Goal: Information Seeking & Learning: Compare options

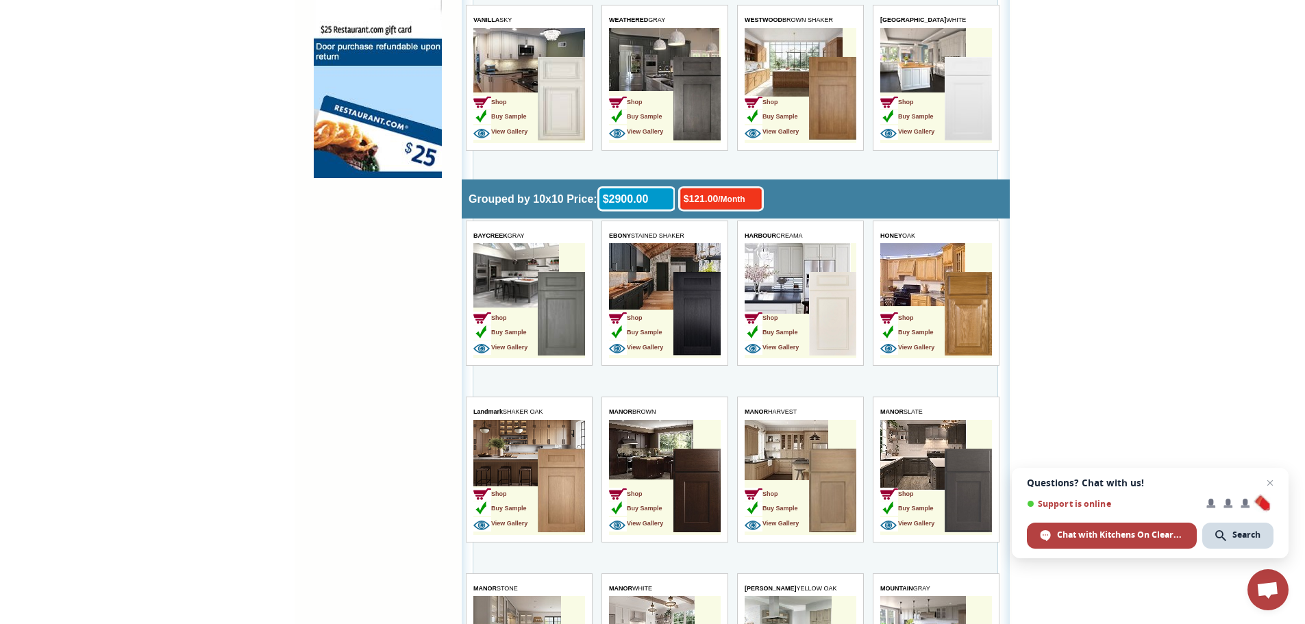
scroll to position [1134, 0]
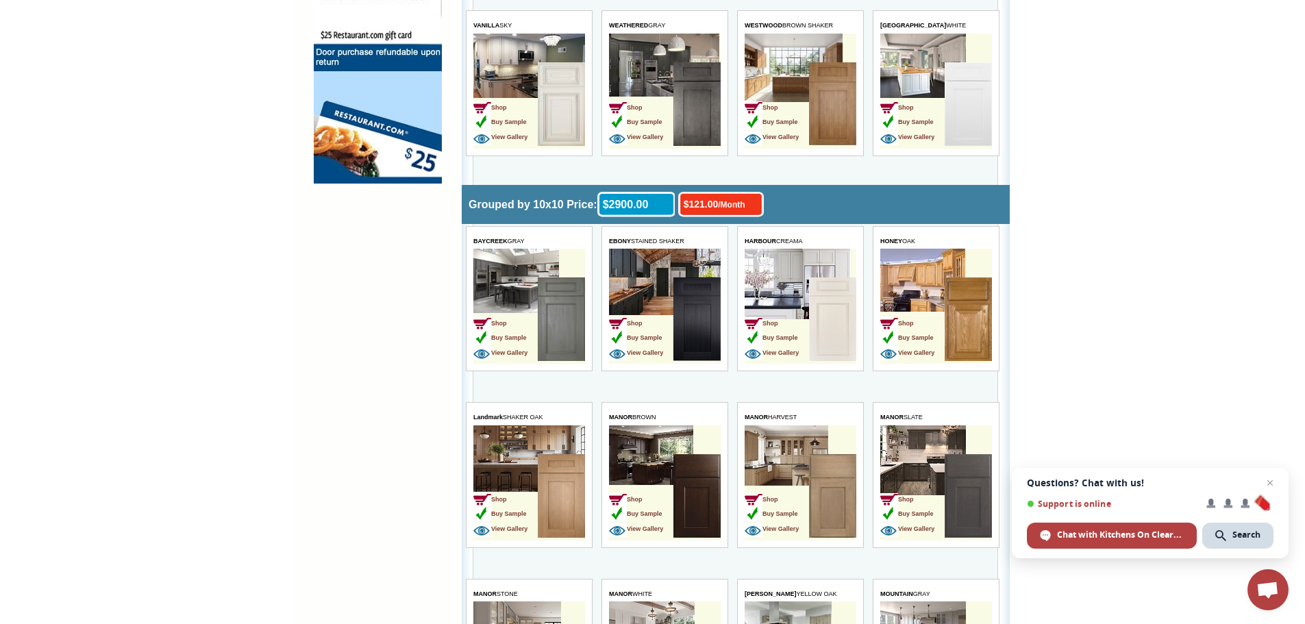
click at [501, 292] on td "Shop Buy Sample View Gallery" at bounding box center [505, 320] width 64 height 86
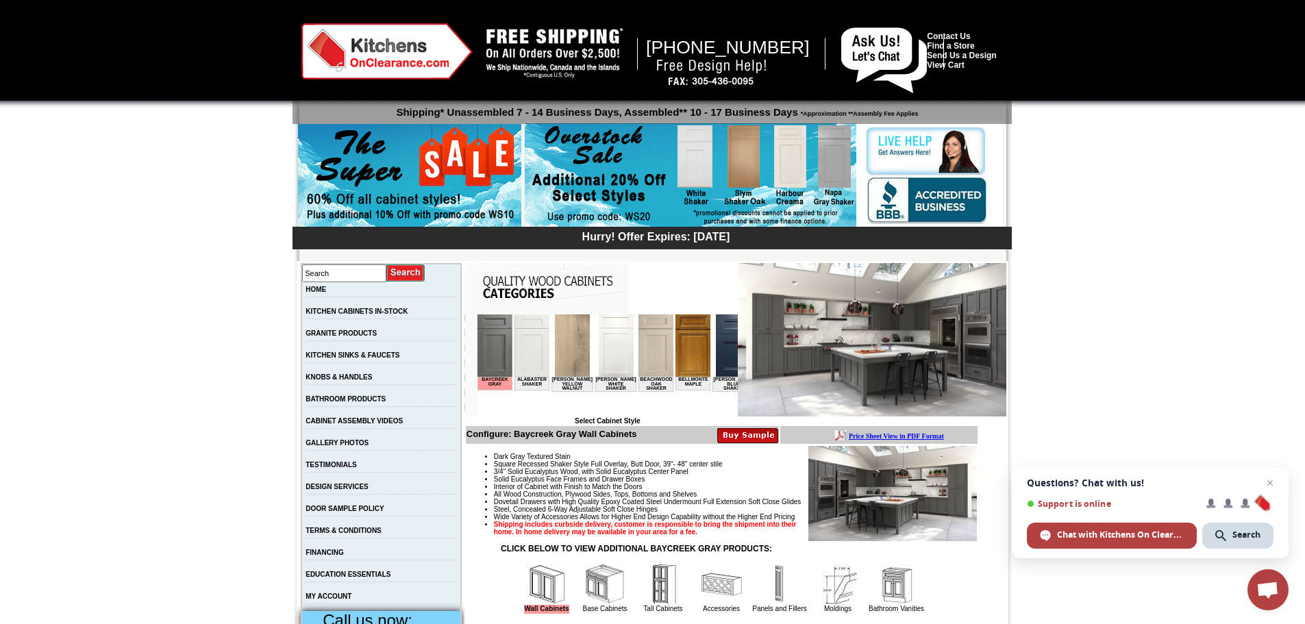
click at [715, 363] on img at bounding box center [732, 345] width 35 height 62
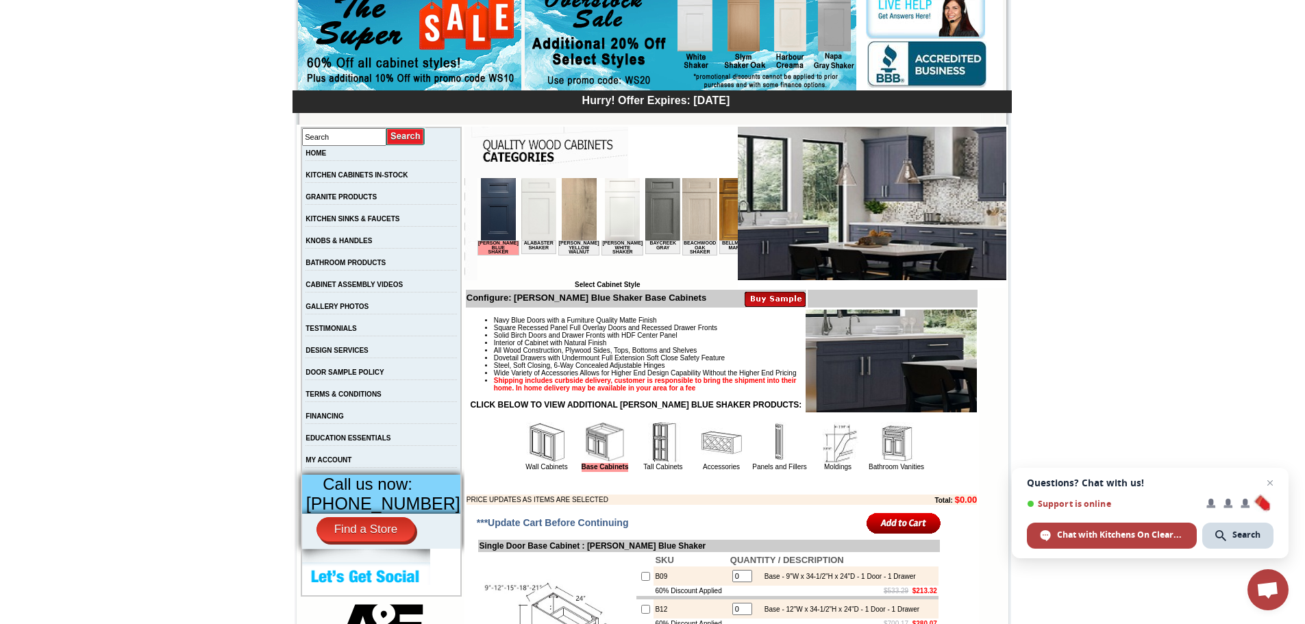
scroll to position [137, 0]
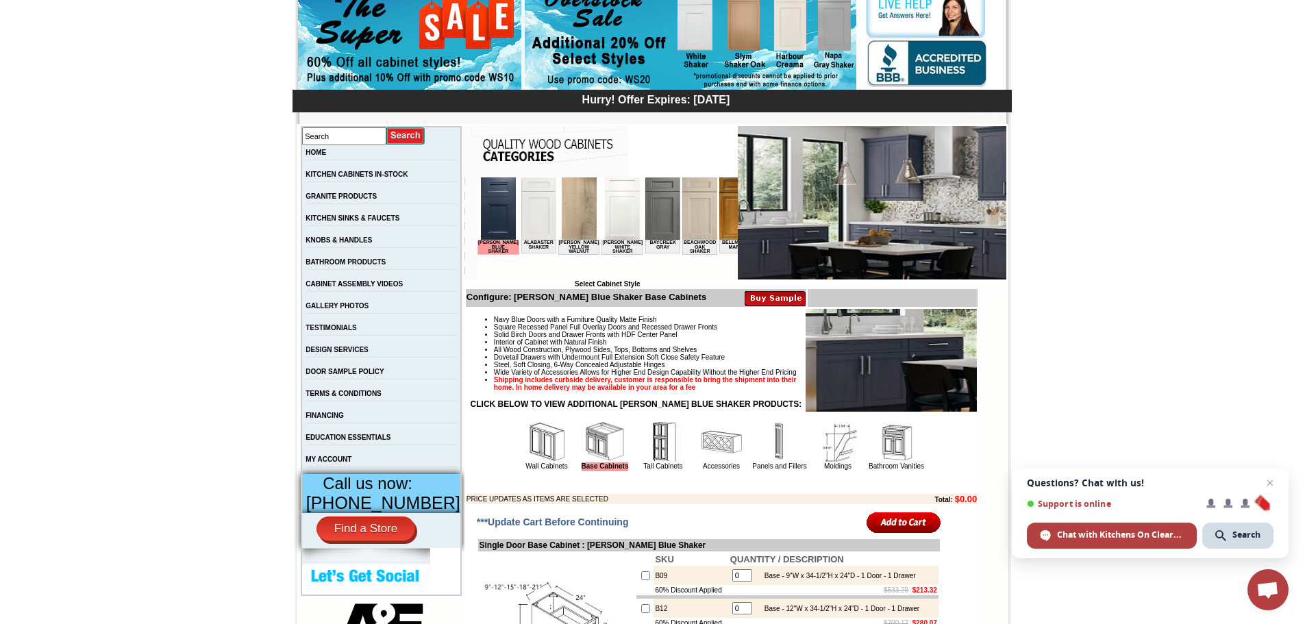
click at [493, 212] on img at bounding box center [497, 208] width 35 height 62
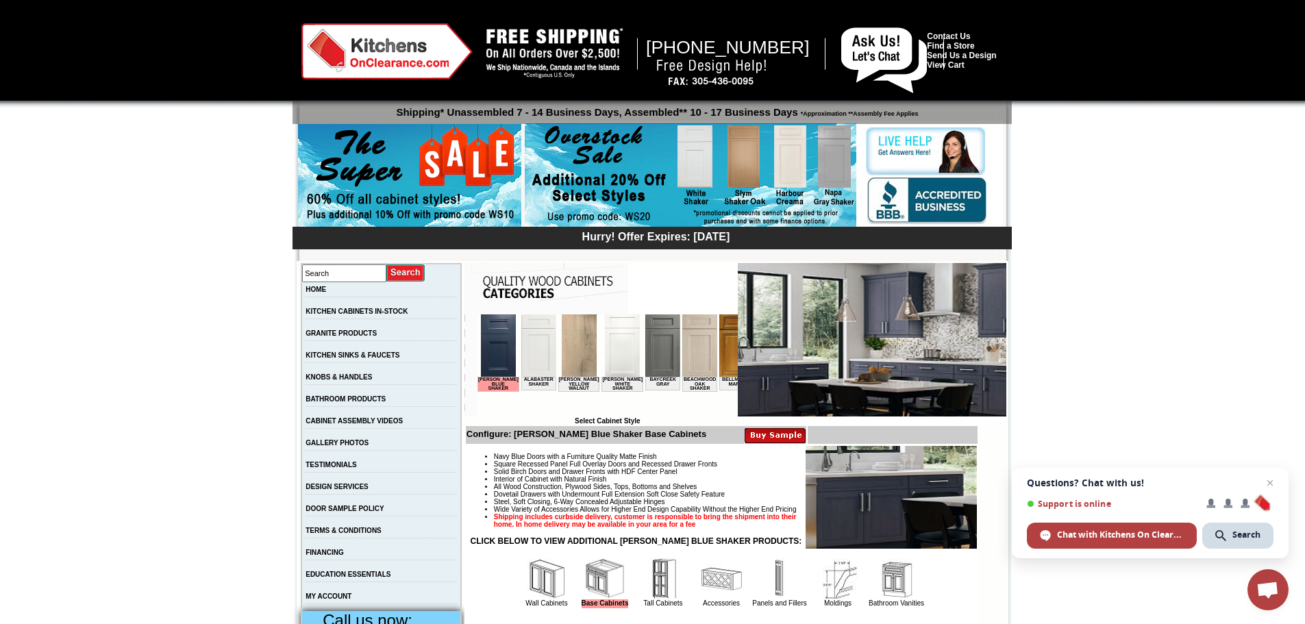
click at [538, 364] on img at bounding box center [538, 345] width 35 height 62
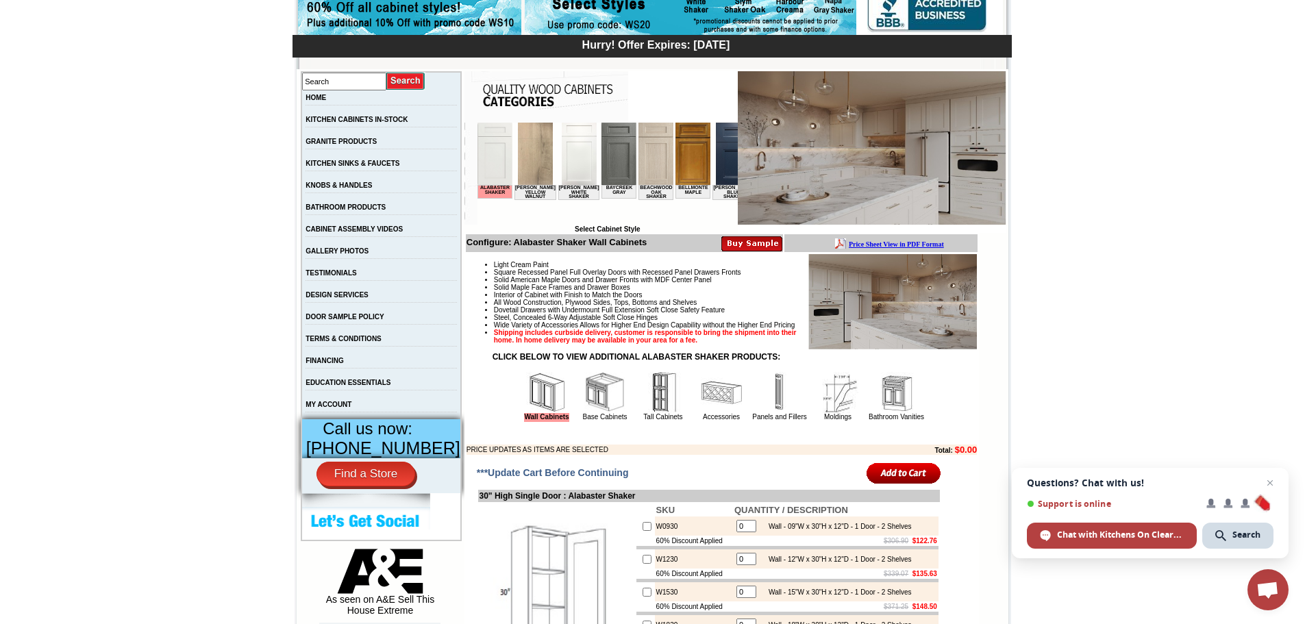
scroll to position [162, 0]
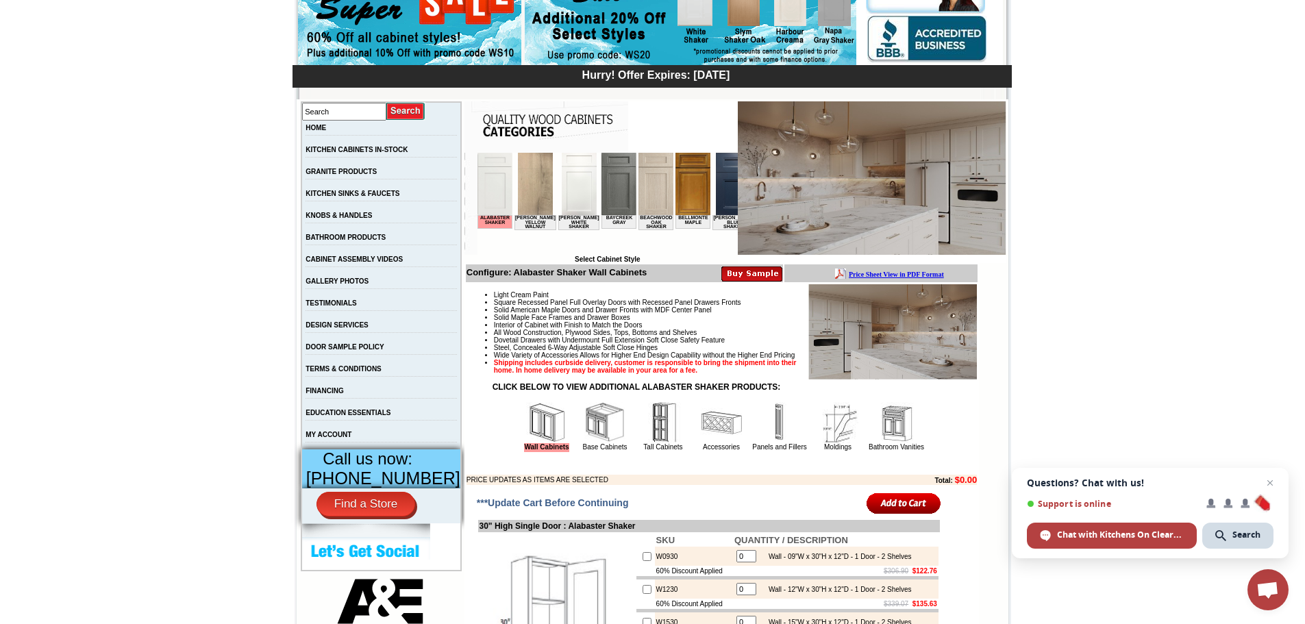
click at [715, 192] on img at bounding box center [732, 184] width 35 height 62
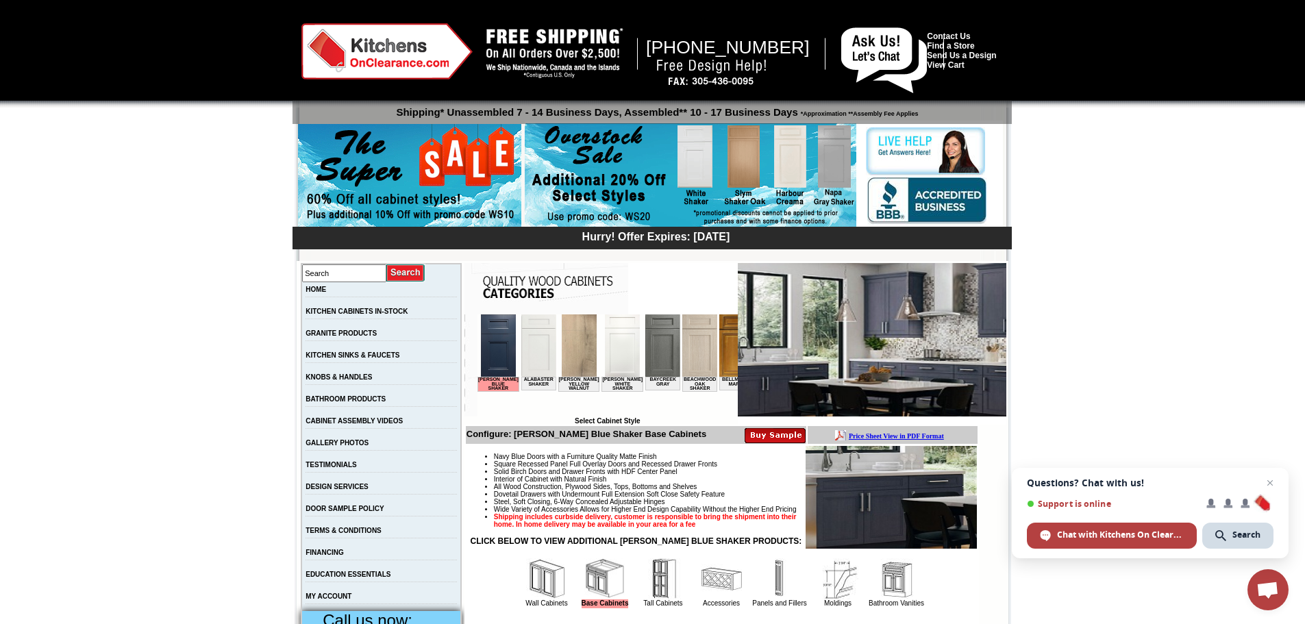
click at [613, 363] on img at bounding box center [621, 345] width 35 height 62
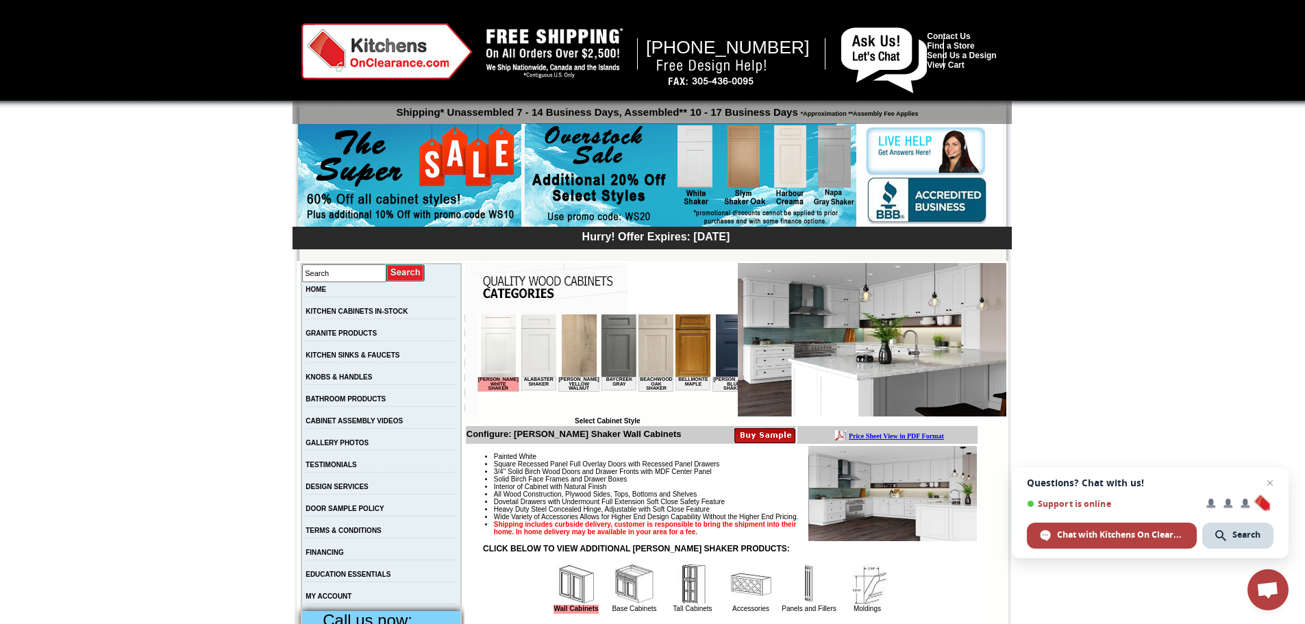
click at [812, 405] on img at bounding box center [872, 339] width 268 height 153
click at [814, 403] on img at bounding box center [872, 339] width 268 height 153
click at [839, 392] on img at bounding box center [872, 339] width 268 height 153
click at [979, 333] on img at bounding box center [872, 339] width 268 height 153
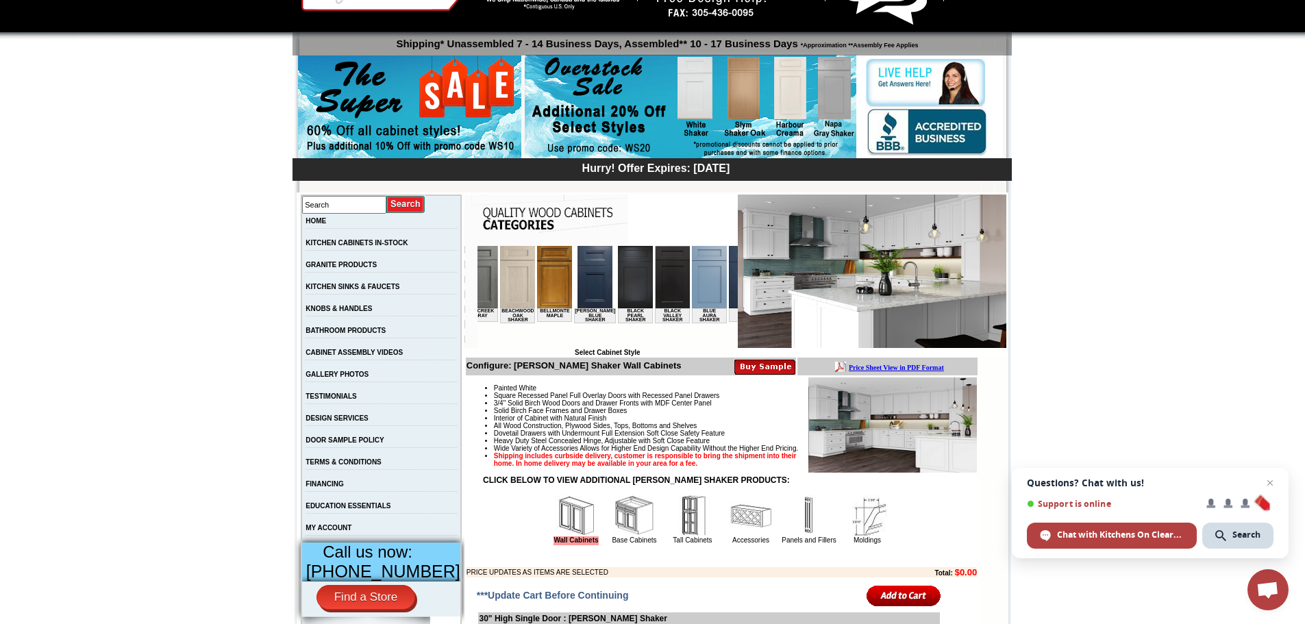
scroll to position [0, 146]
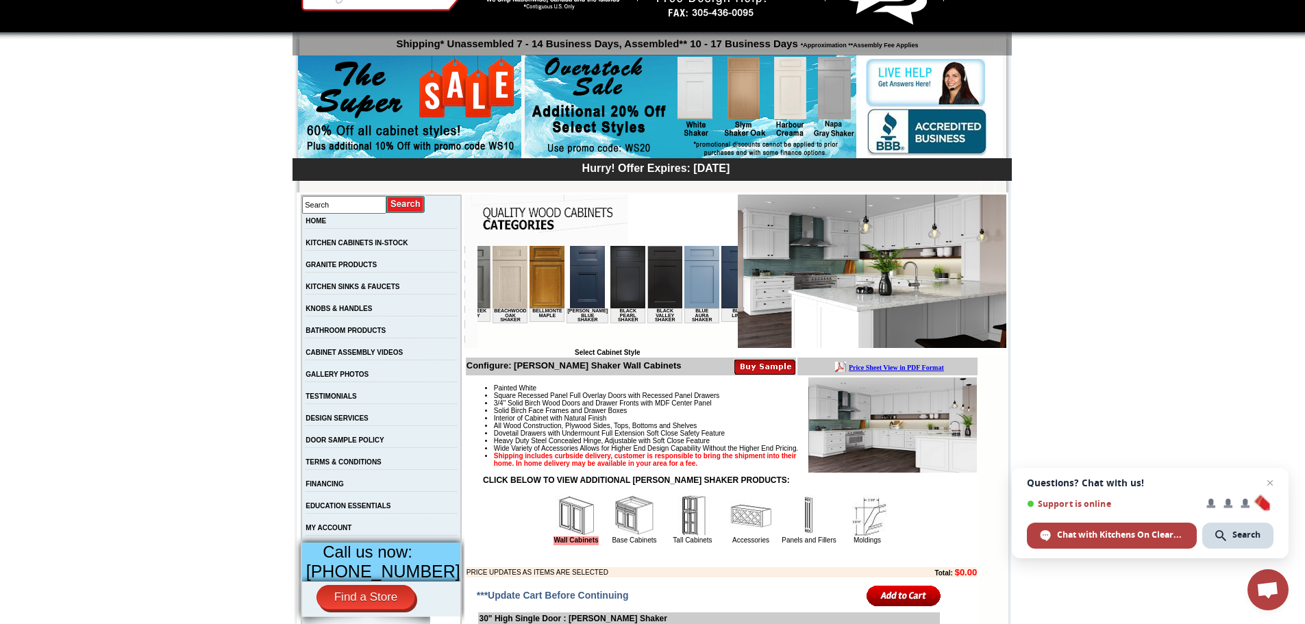
click at [685, 271] on img at bounding box center [701, 277] width 35 height 62
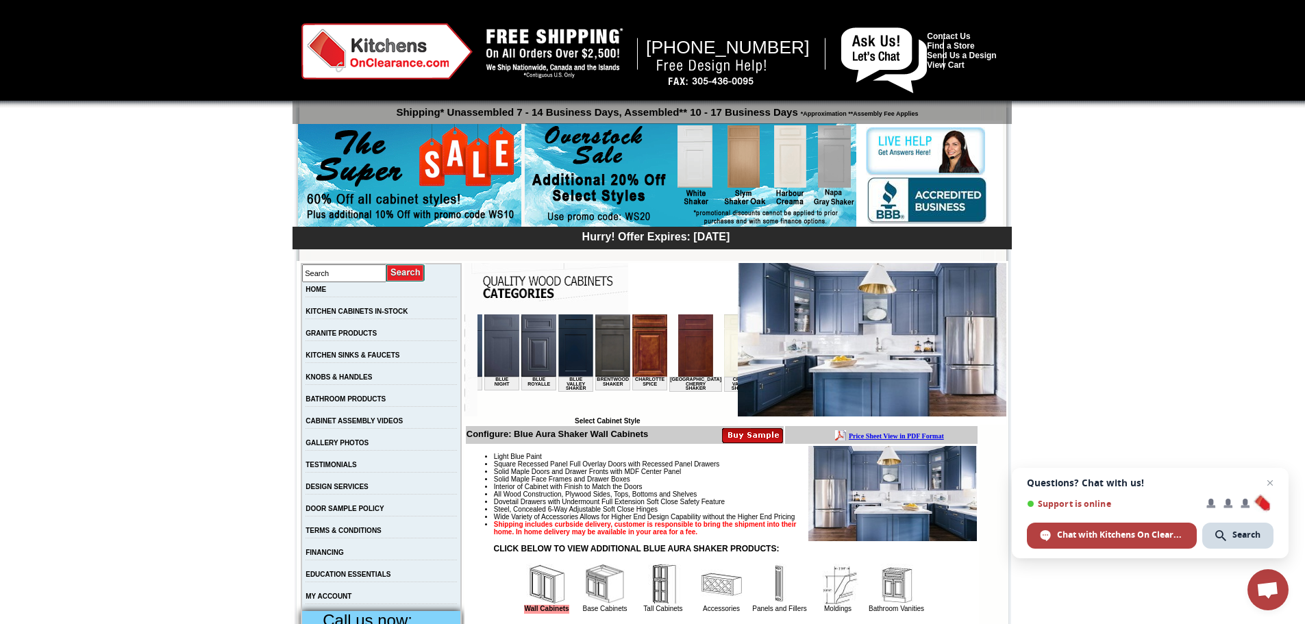
scroll to position [0, 447]
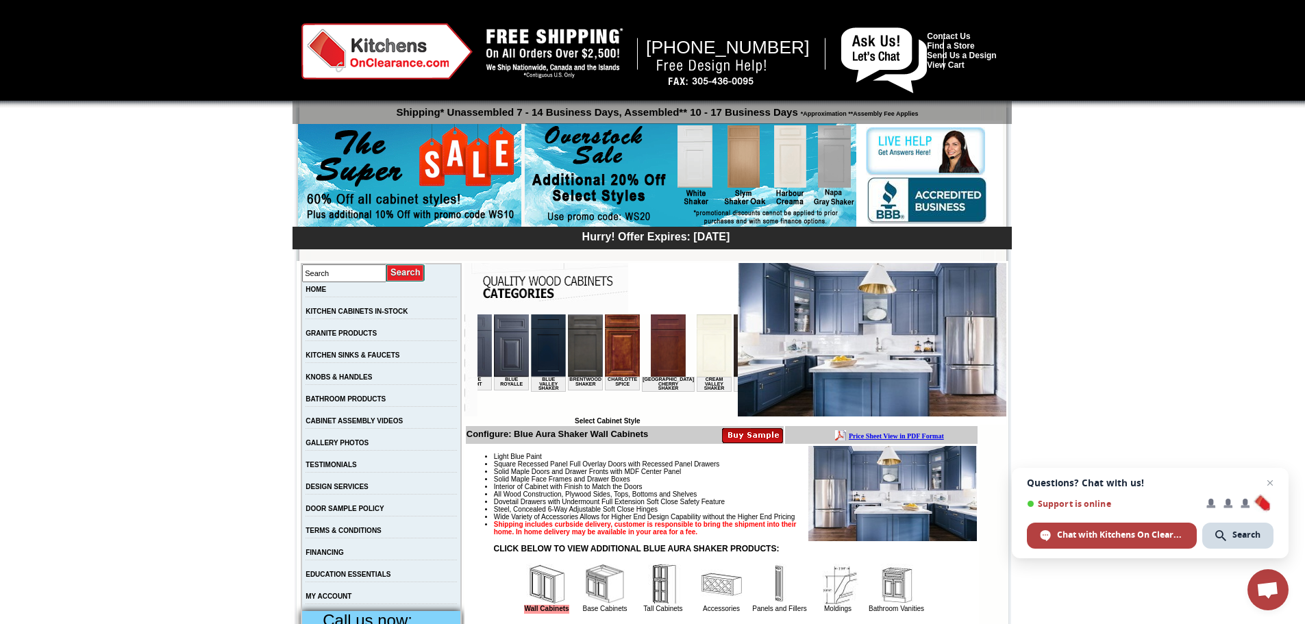
click at [696, 362] on img at bounding box center [713, 345] width 35 height 62
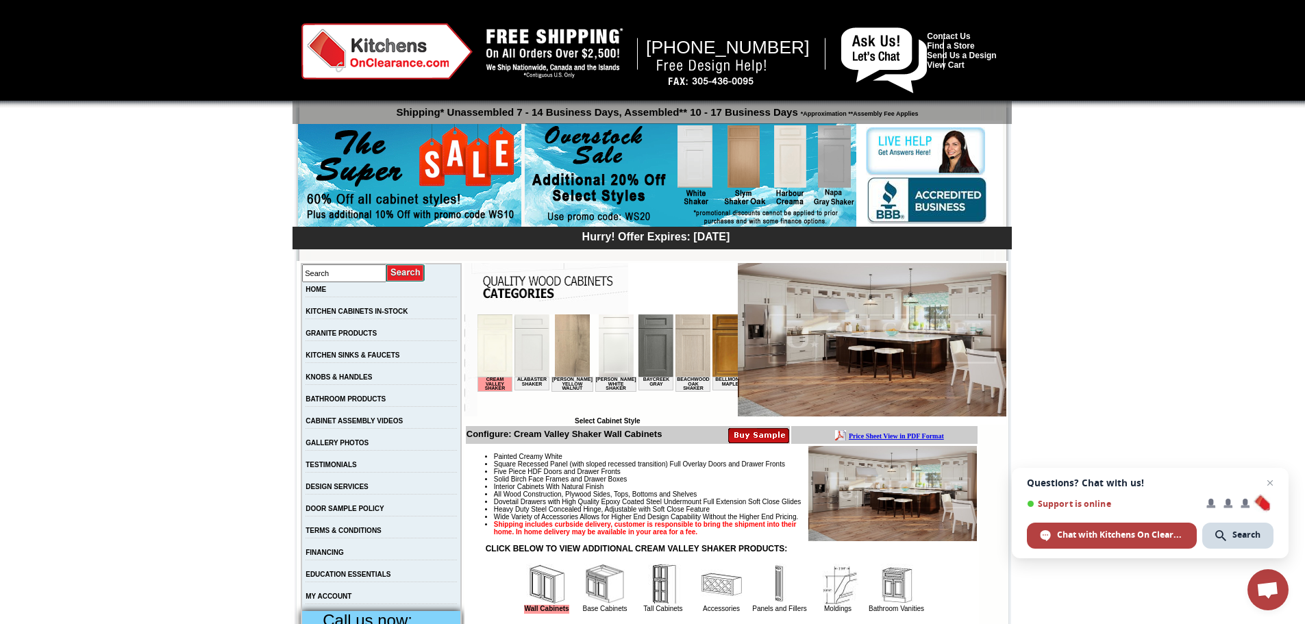
click at [727, 405] on body "Cream Valley Shaker Alabaster Shaker Altmann Yellow Walnut Ashton White Shaker …" at bounding box center [607, 365] width 260 height 103
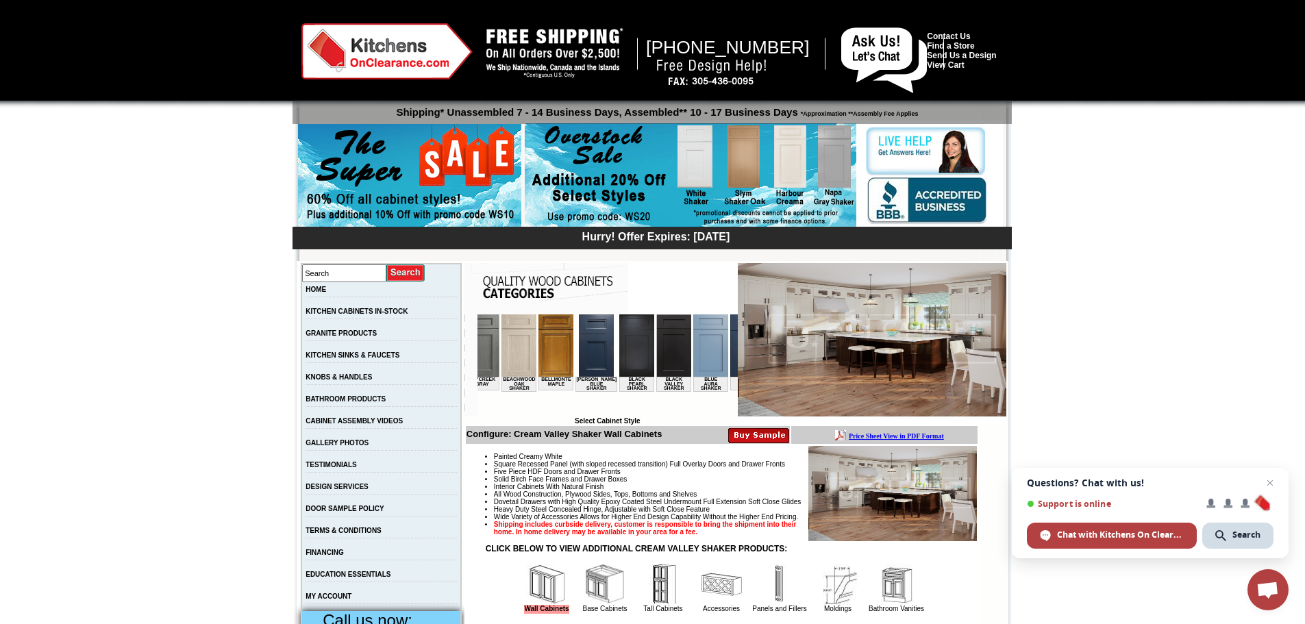
scroll to position [0, 183]
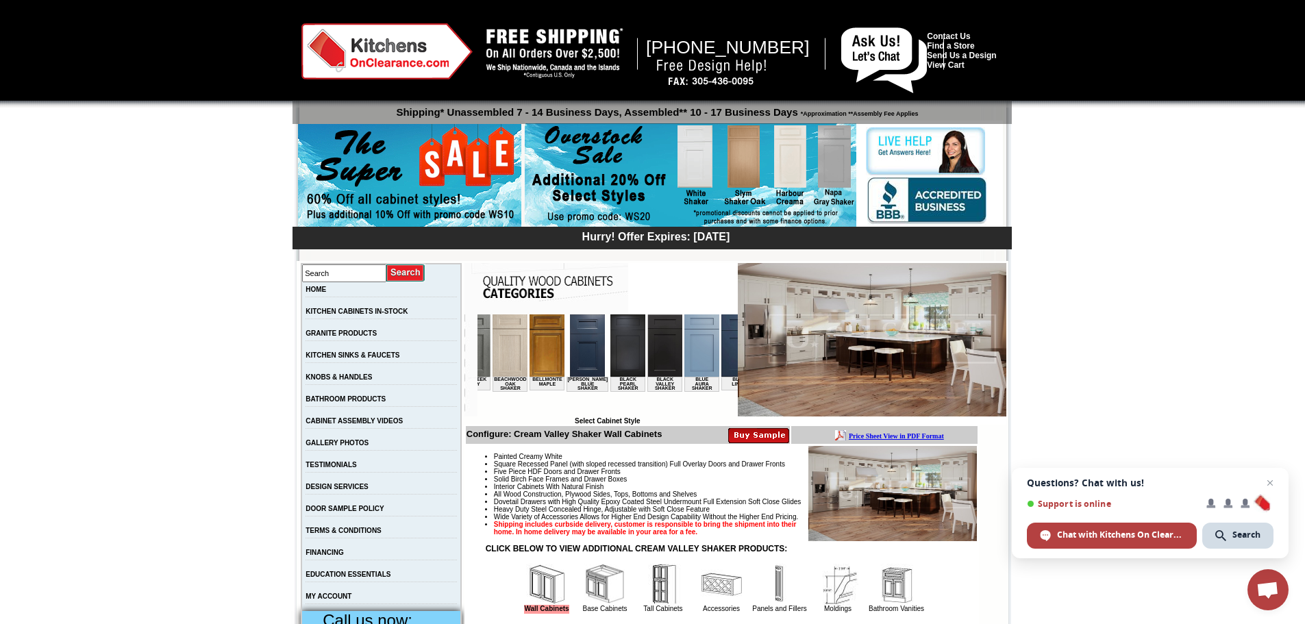
click at [684, 362] on img at bounding box center [701, 345] width 35 height 62
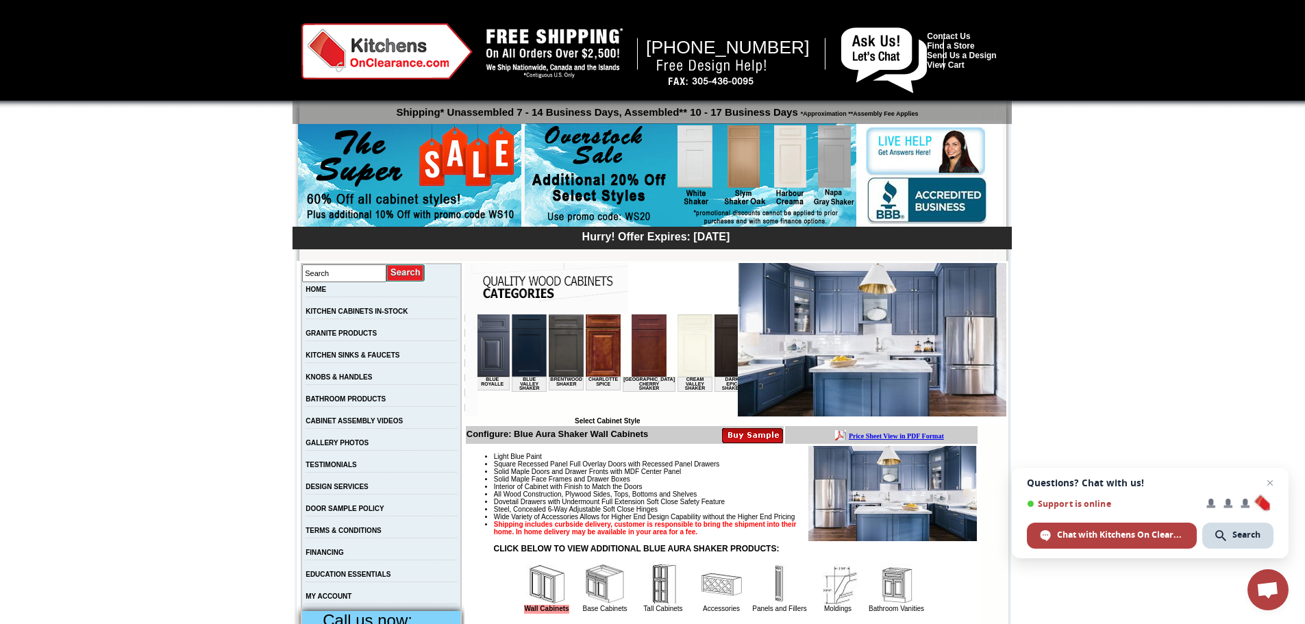
scroll to position [0, 484]
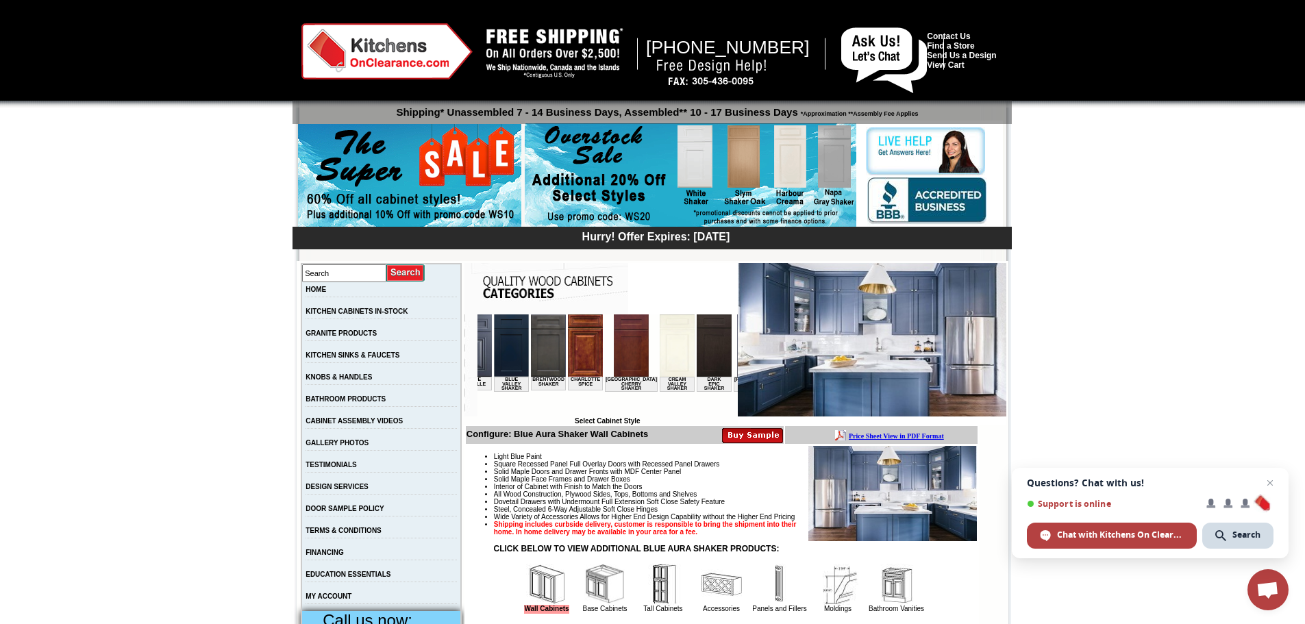
click at [659, 368] on img at bounding box center [676, 345] width 35 height 62
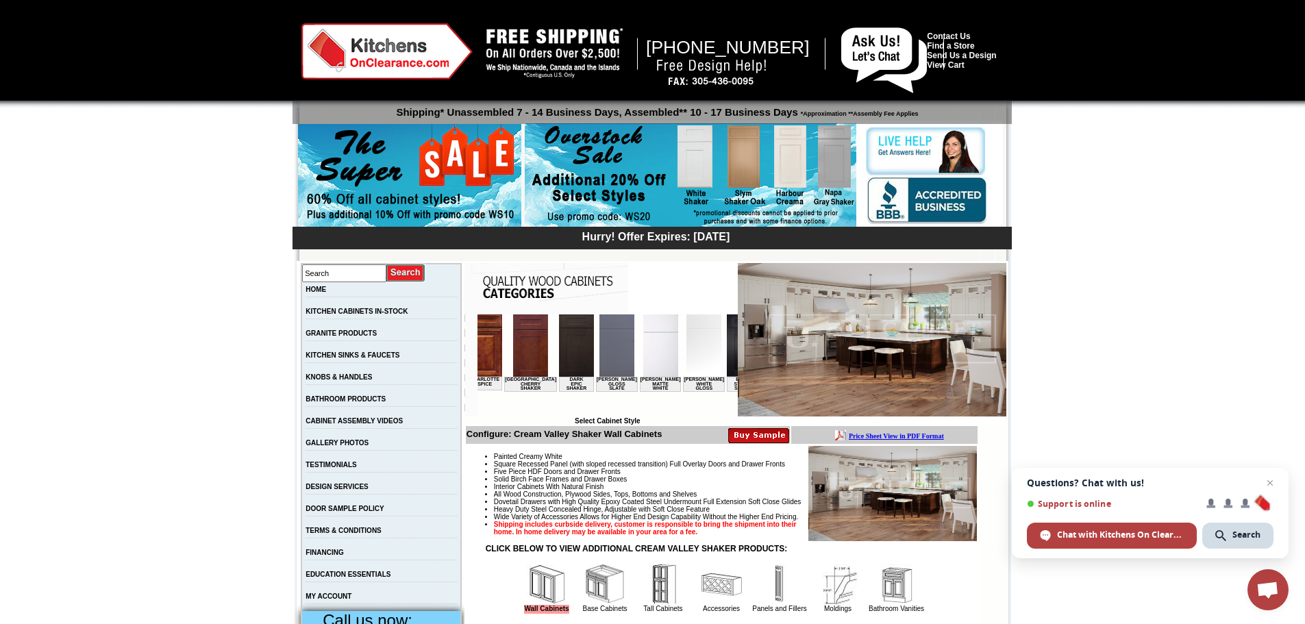
scroll to position [0, 668]
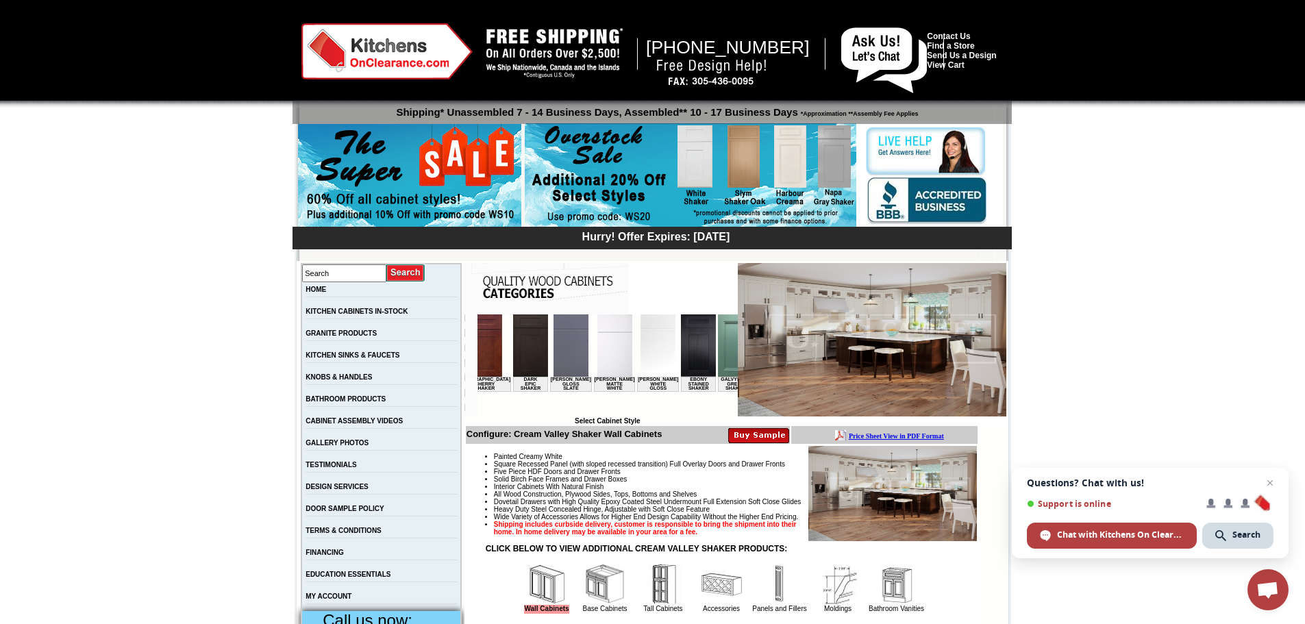
click at [640, 354] on img at bounding box center [657, 345] width 35 height 62
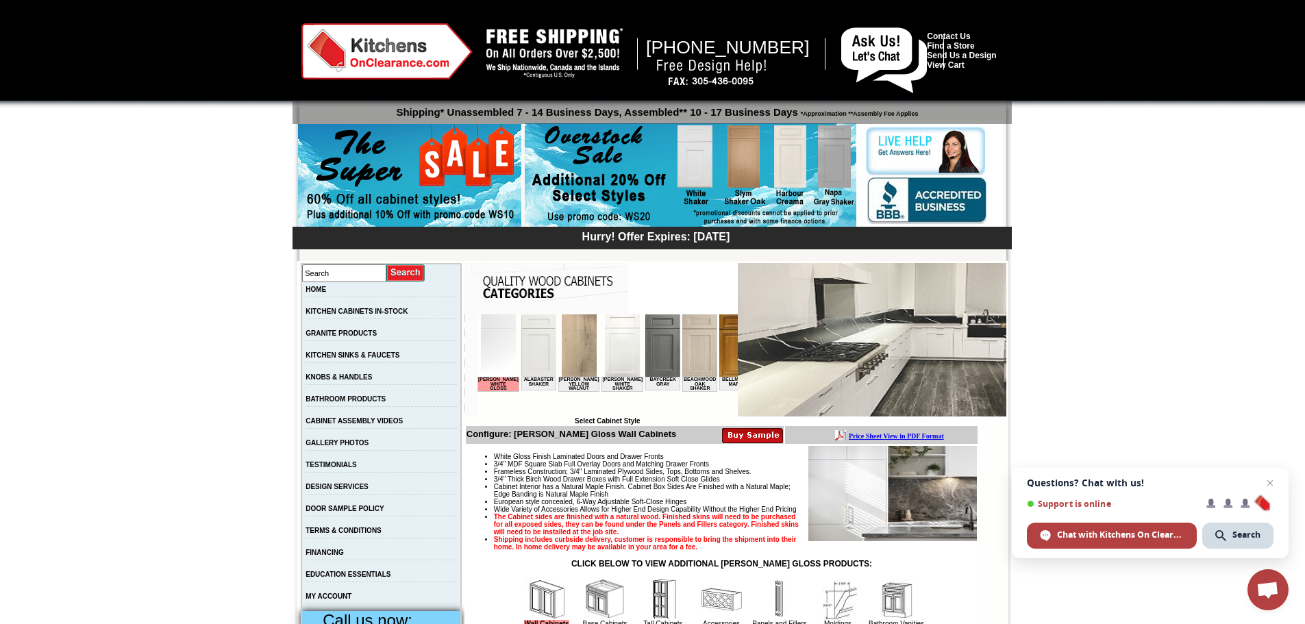
drag, startPoint x: 0, startPoint y: 0, endPoint x: 552, endPoint y: 307, distance: 631.6
click at [552, 307] on img at bounding box center [546, 288] width 164 height 51
click at [492, 353] on img at bounding box center [497, 345] width 35 height 62
click at [532, 349] on img at bounding box center [538, 345] width 35 height 62
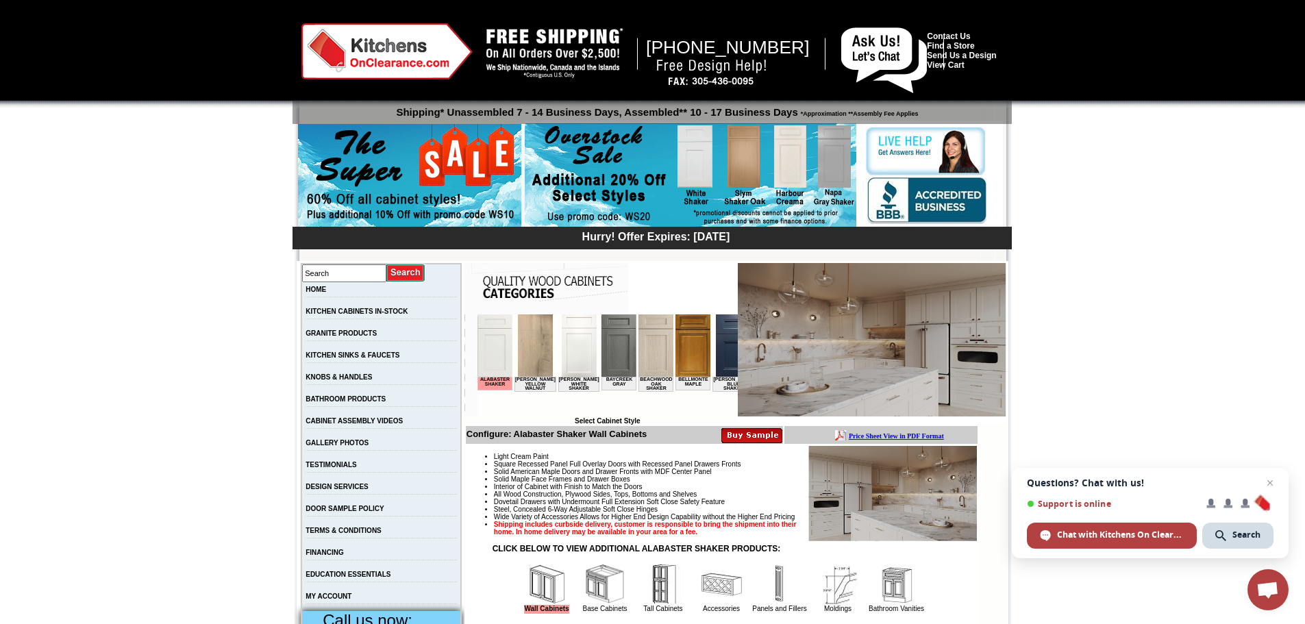
click at [571, 342] on img at bounding box center [578, 345] width 35 height 62
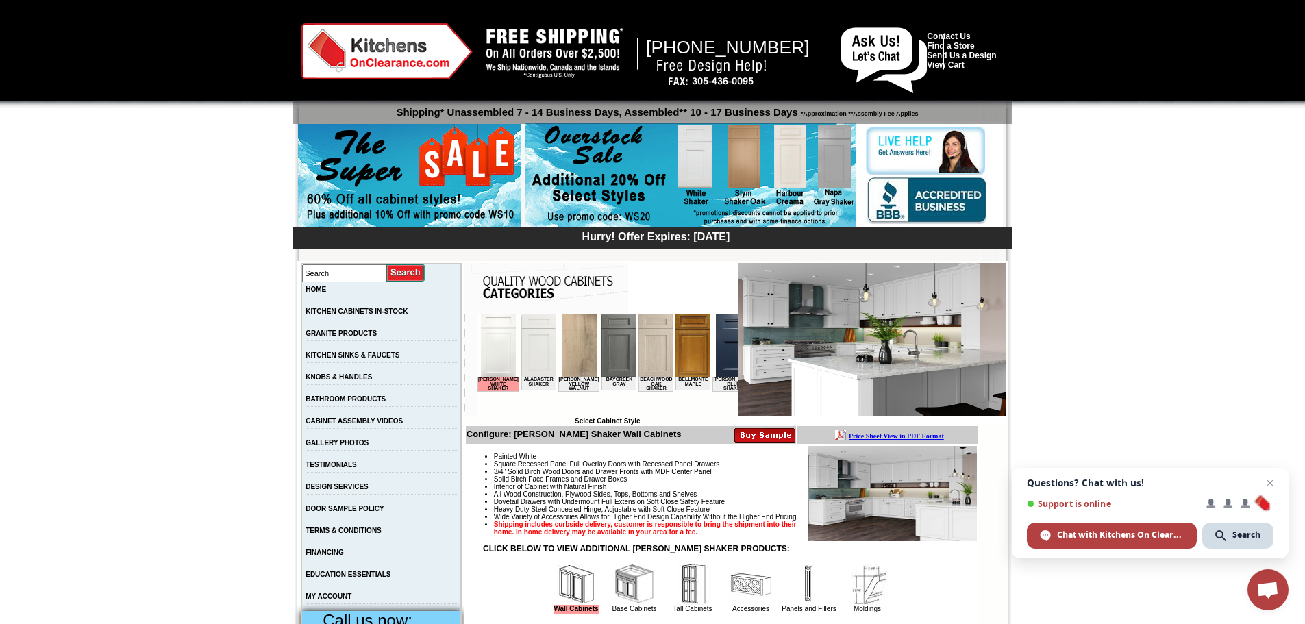
click at [568, 355] on img at bounding box center [578, 345] width 35 height 62
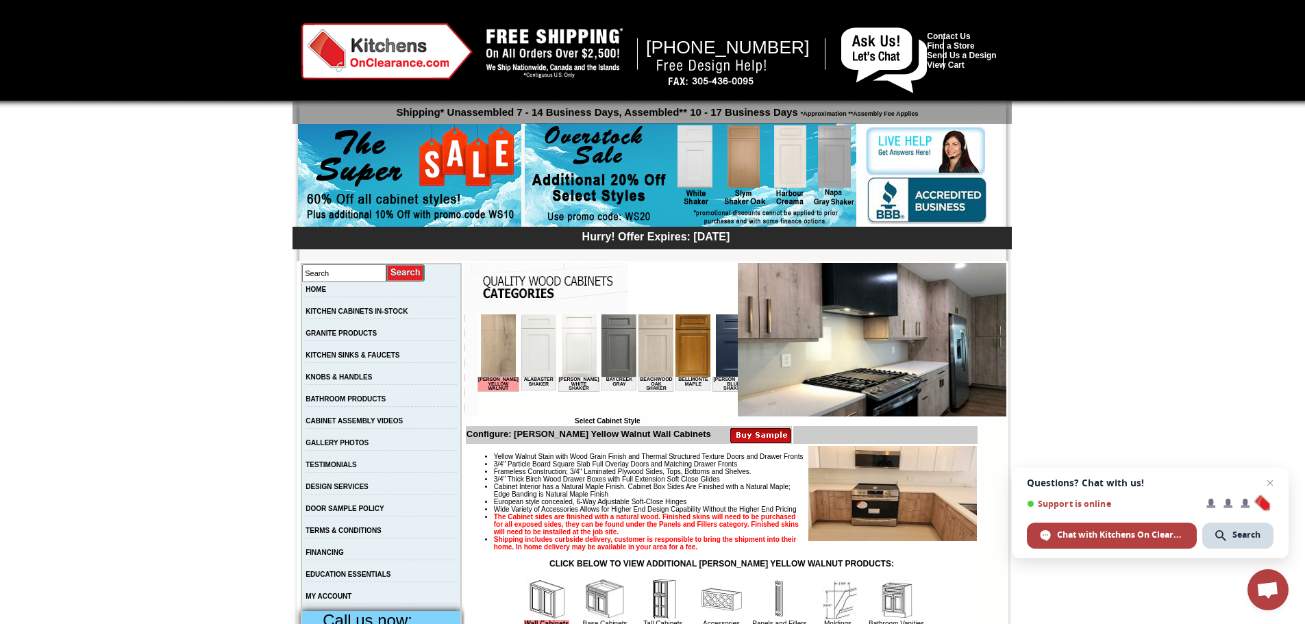
click at [601, 357] on img at bounding box center [618, 345] width 35 height 62
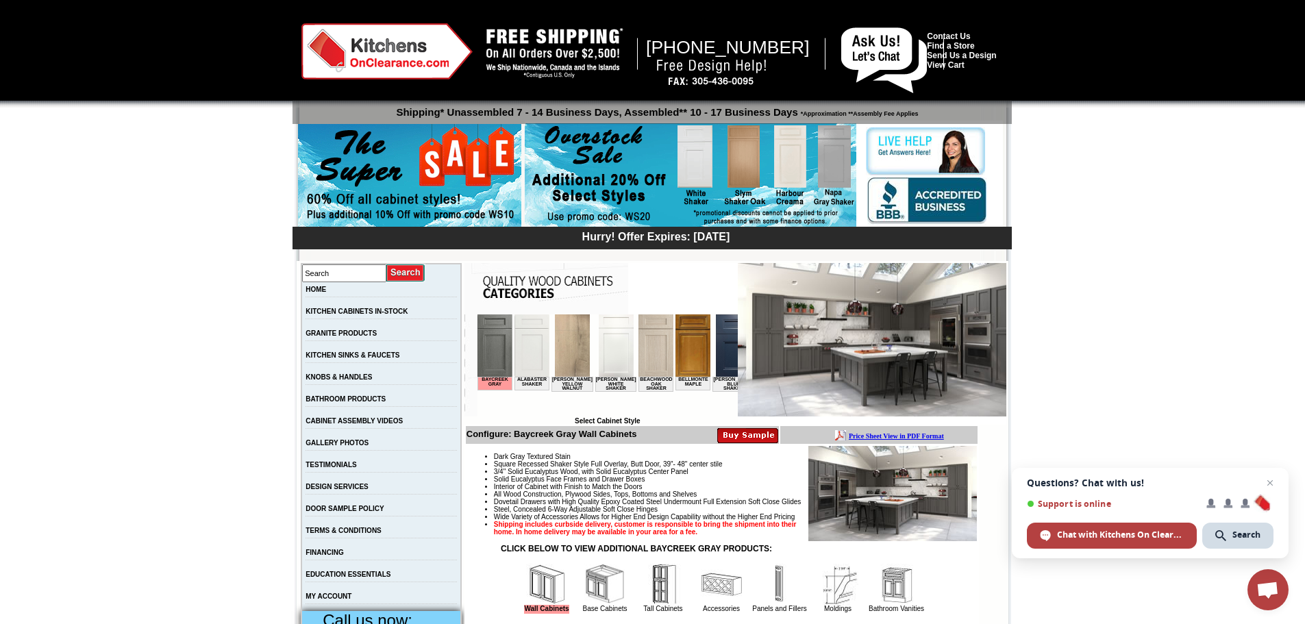
click at [645, 355] on img at bounding box center [655, 345] width 35 height 62
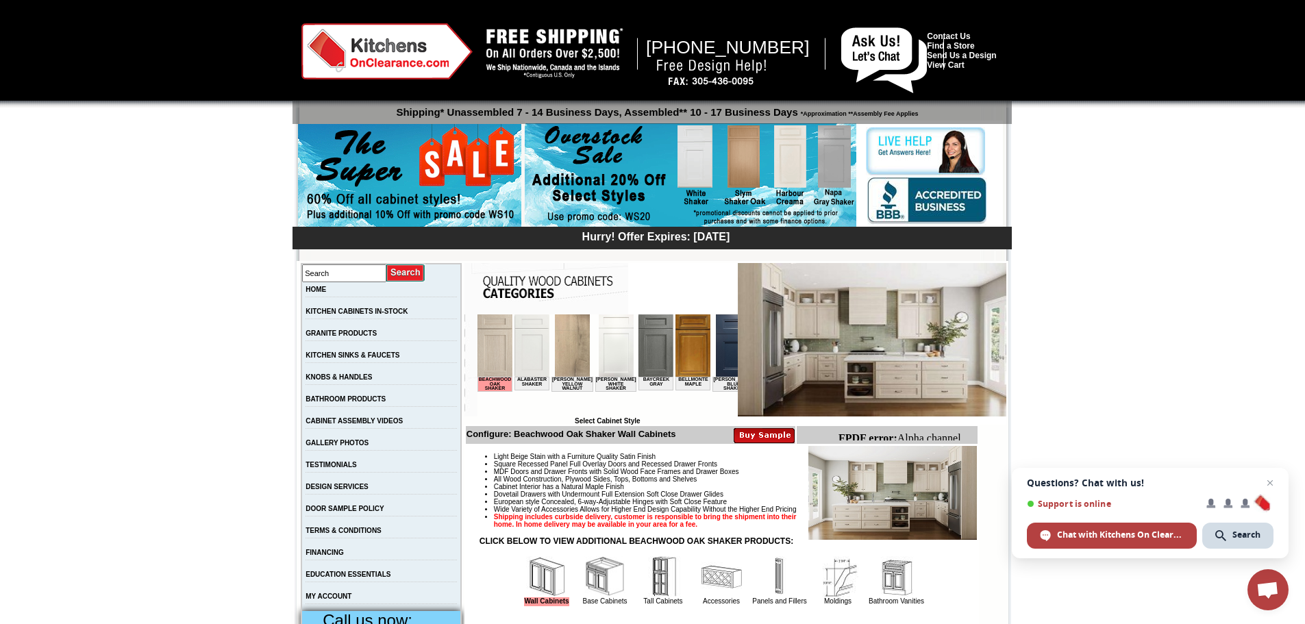
click at [715, 345] on img at bounding box center [732, 345] width 35 height 62
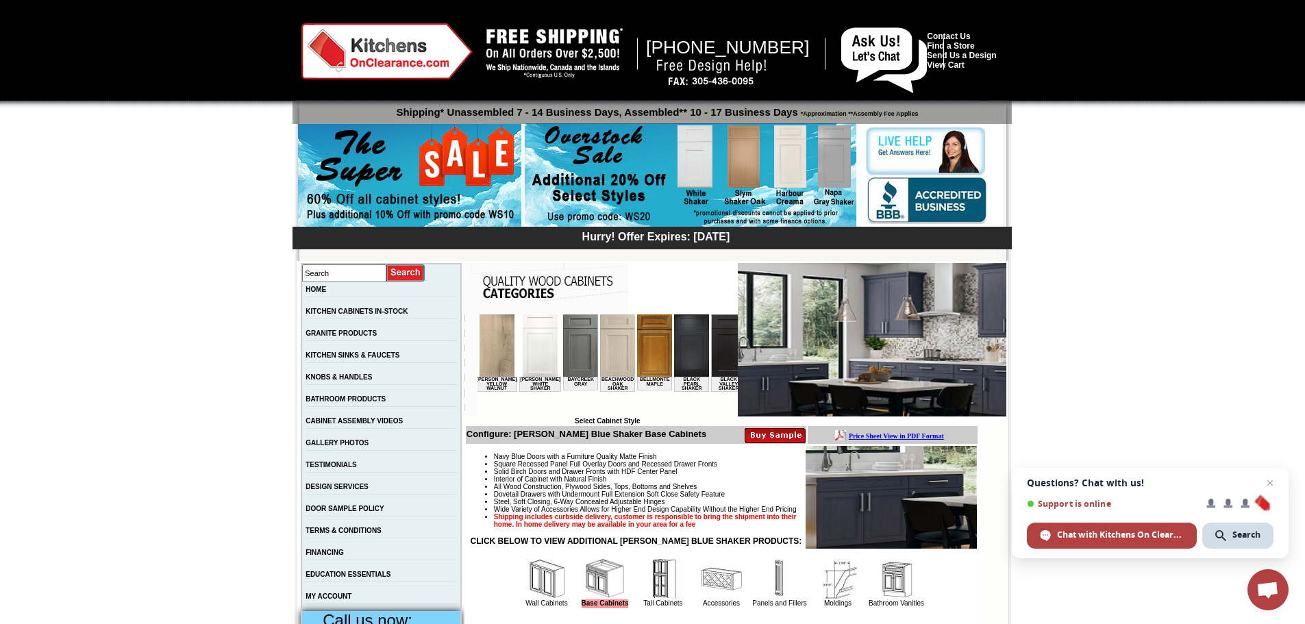
scroll to position [0, 110]
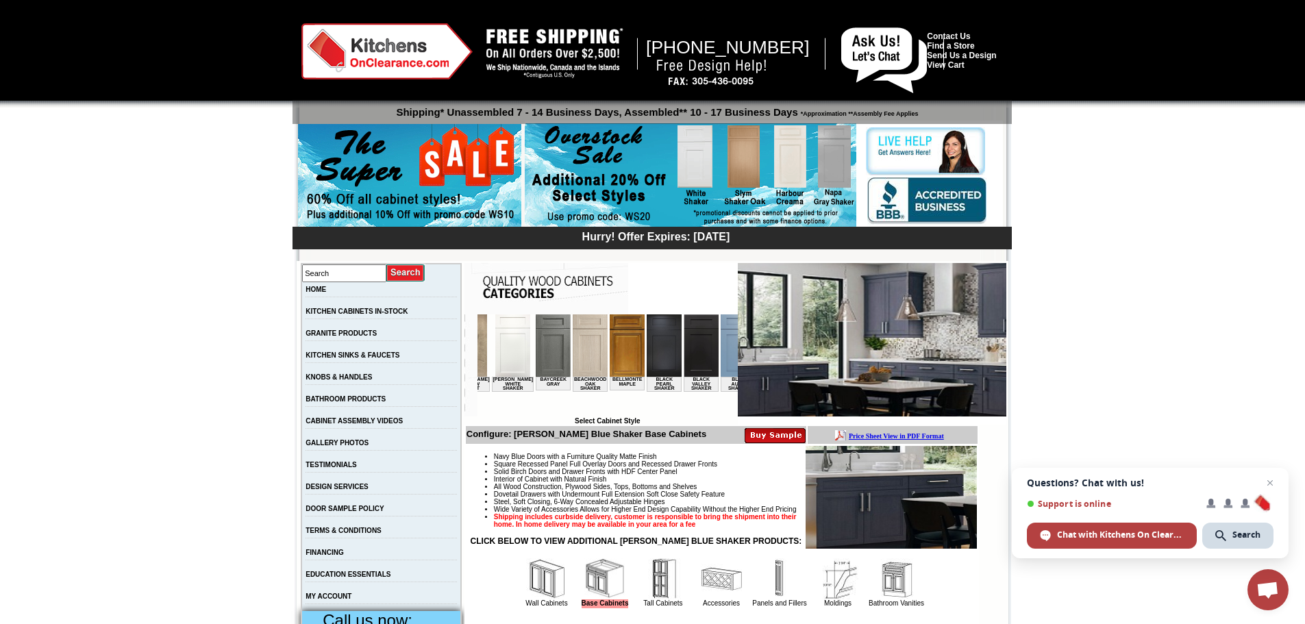
click at [720, 360] on img at bounding box center [737, 345] width 35 height 62
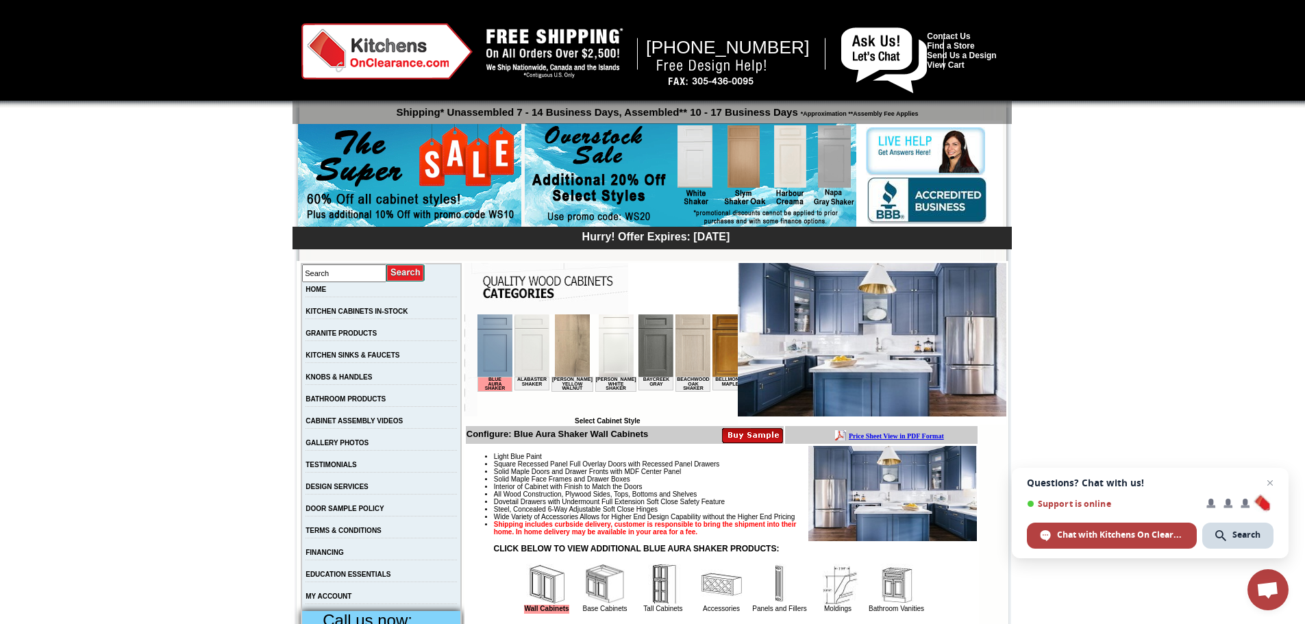
click at [605, 358] on img at bounding box center [615, 345] width 35 height 62
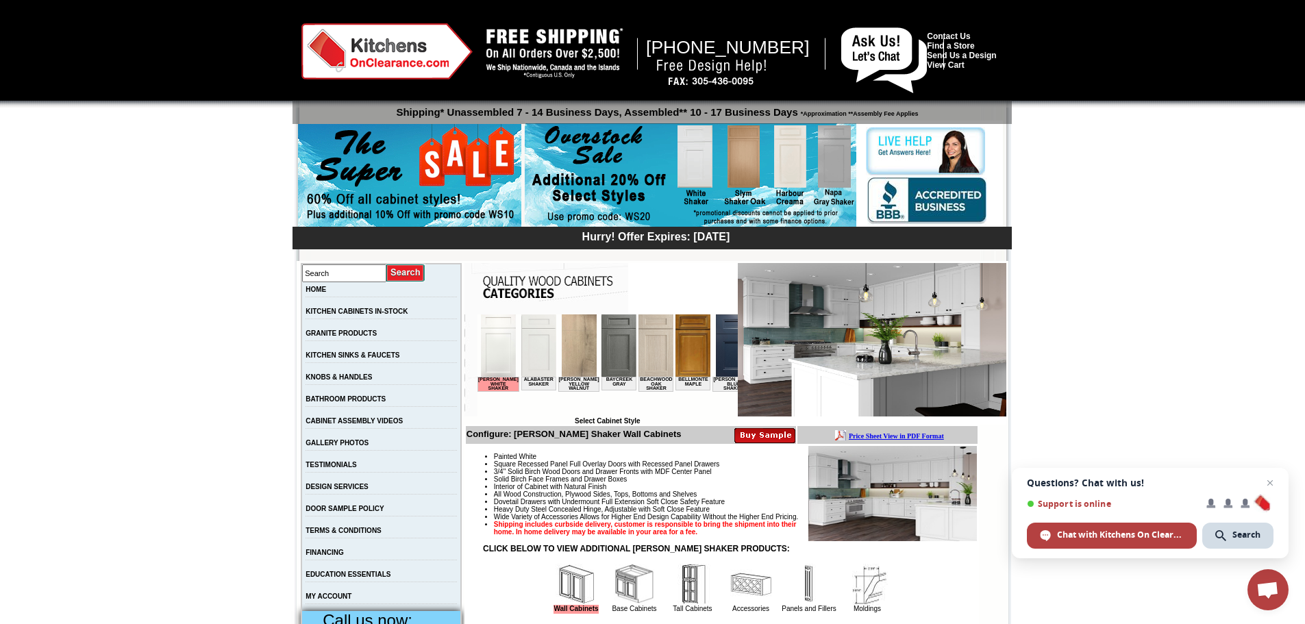
click at [721, 353] on img at bounding box center [732, 345] width 35 height 62
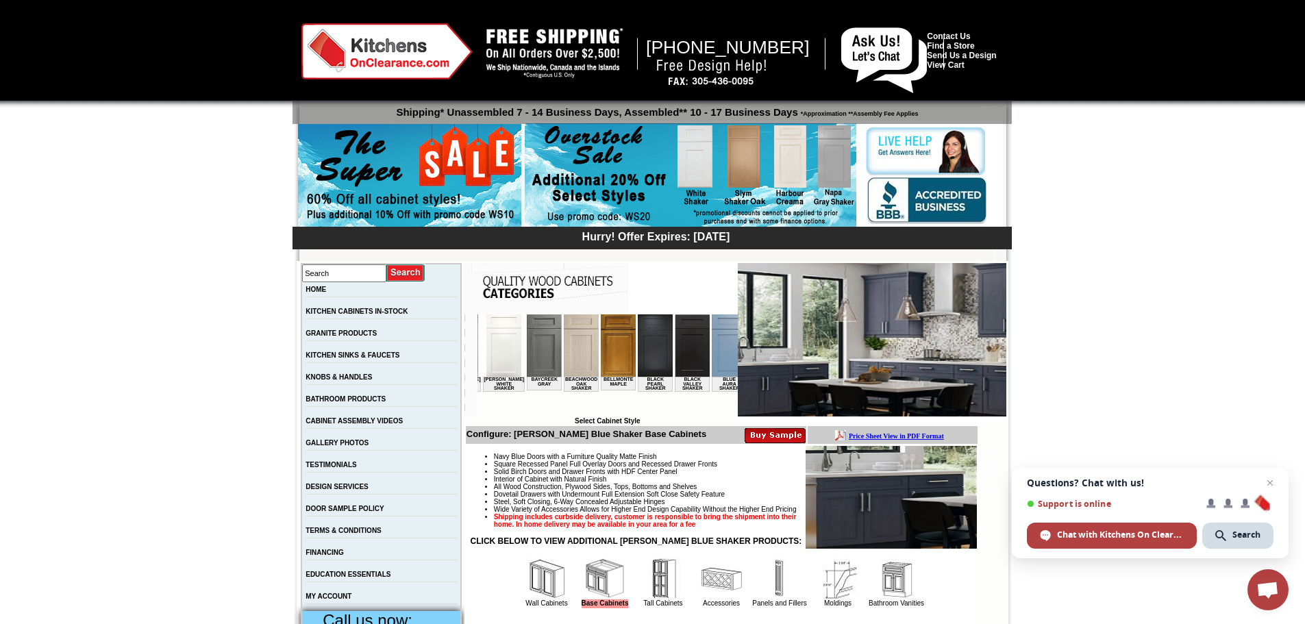
scroll to position [0, 146]
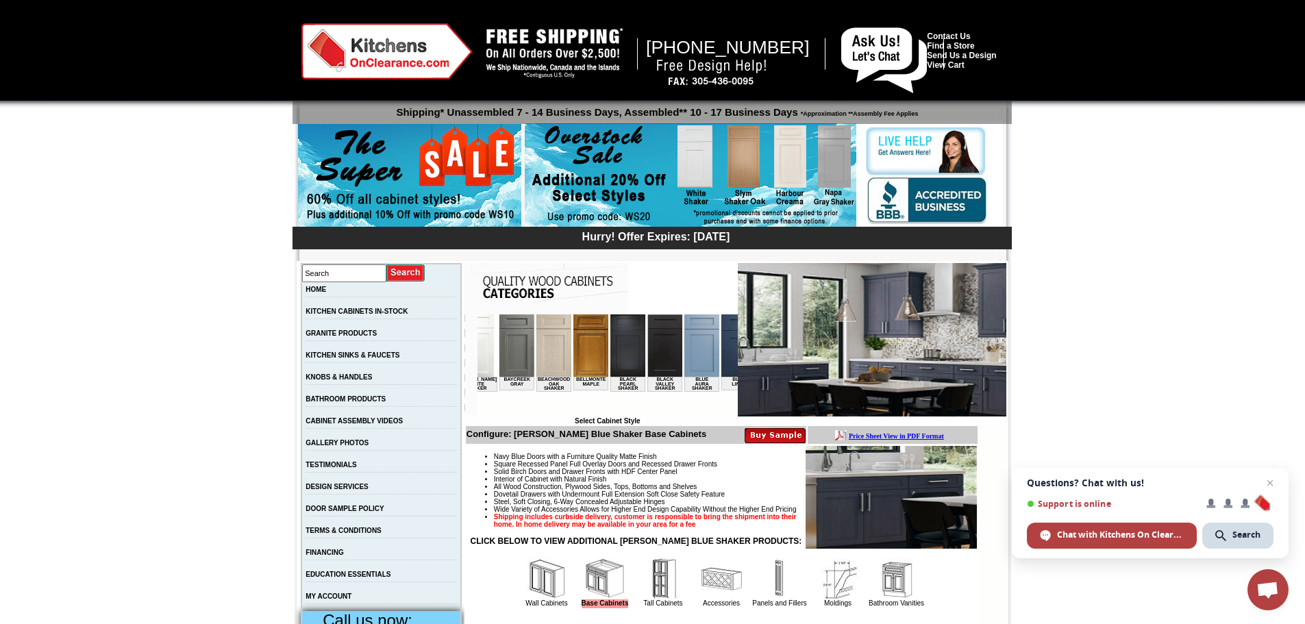
click at [684, 366] on img at bounding box center [701, 345] width 35 height 62
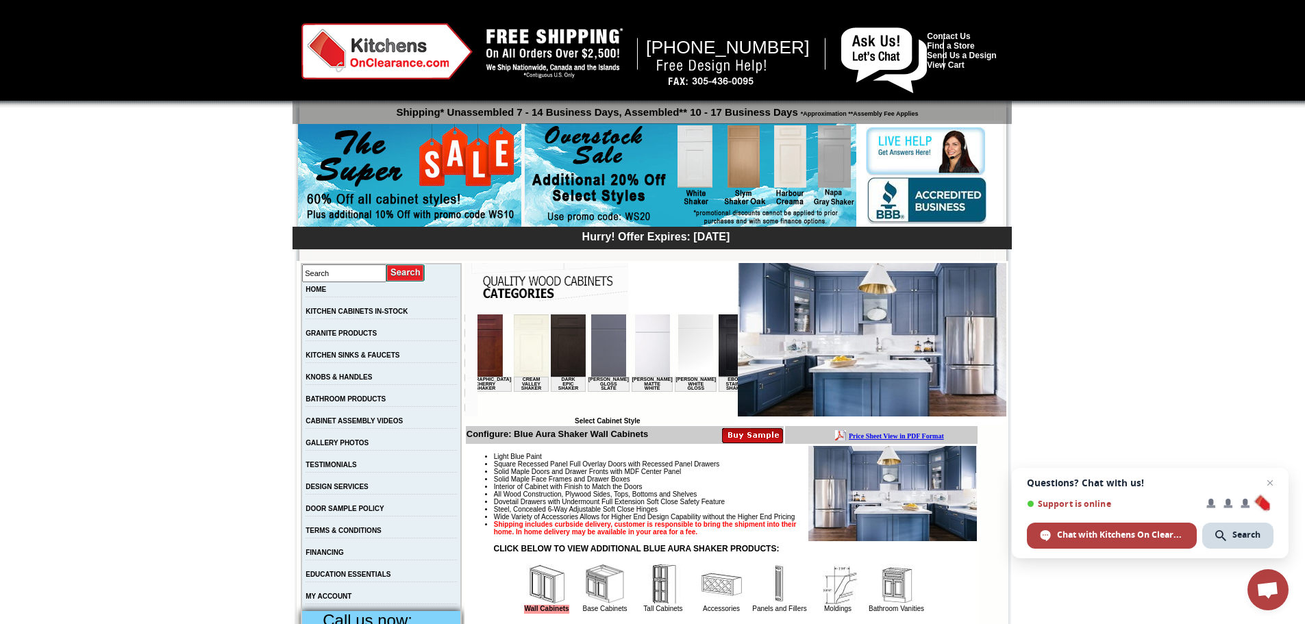
scroll to position [0, 647]
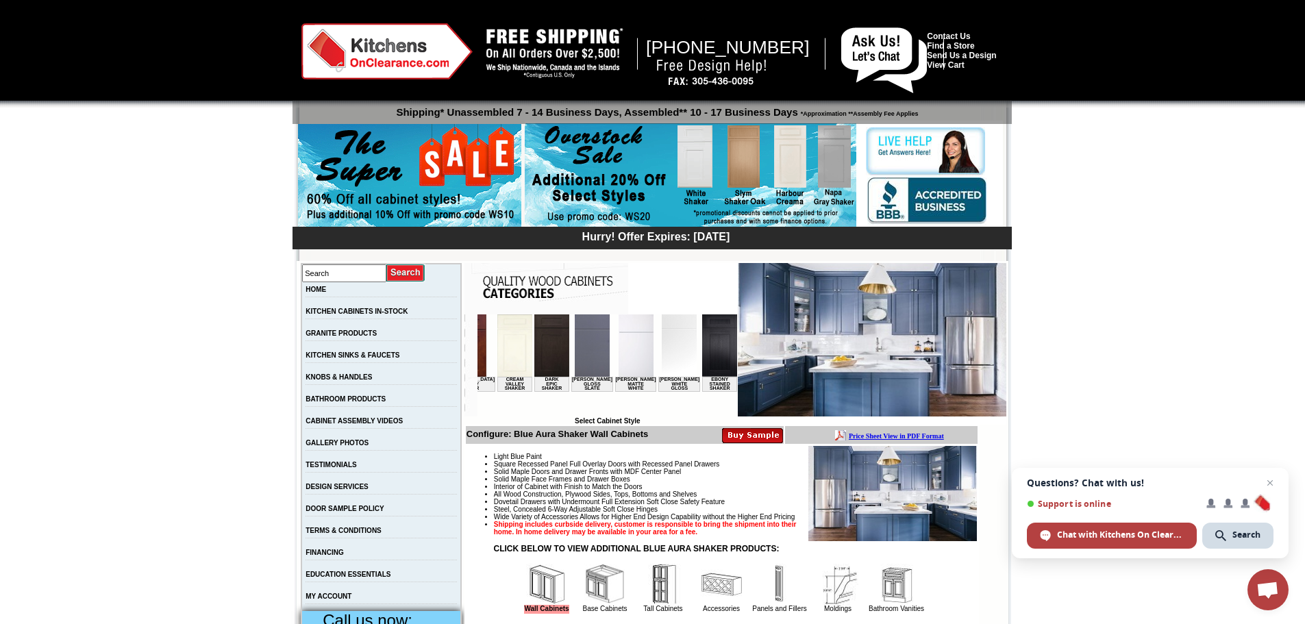
click at [661, 354] on img at bounding box center [678, 345] width 35 height 62
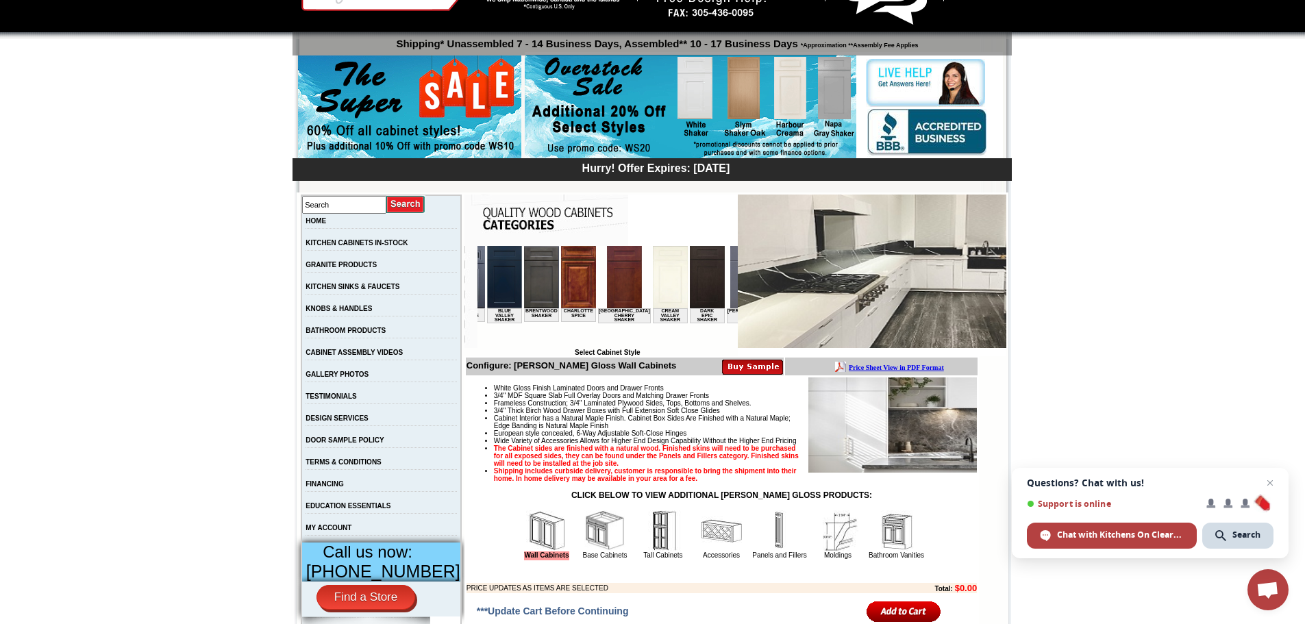
scroll to position [0, 548]
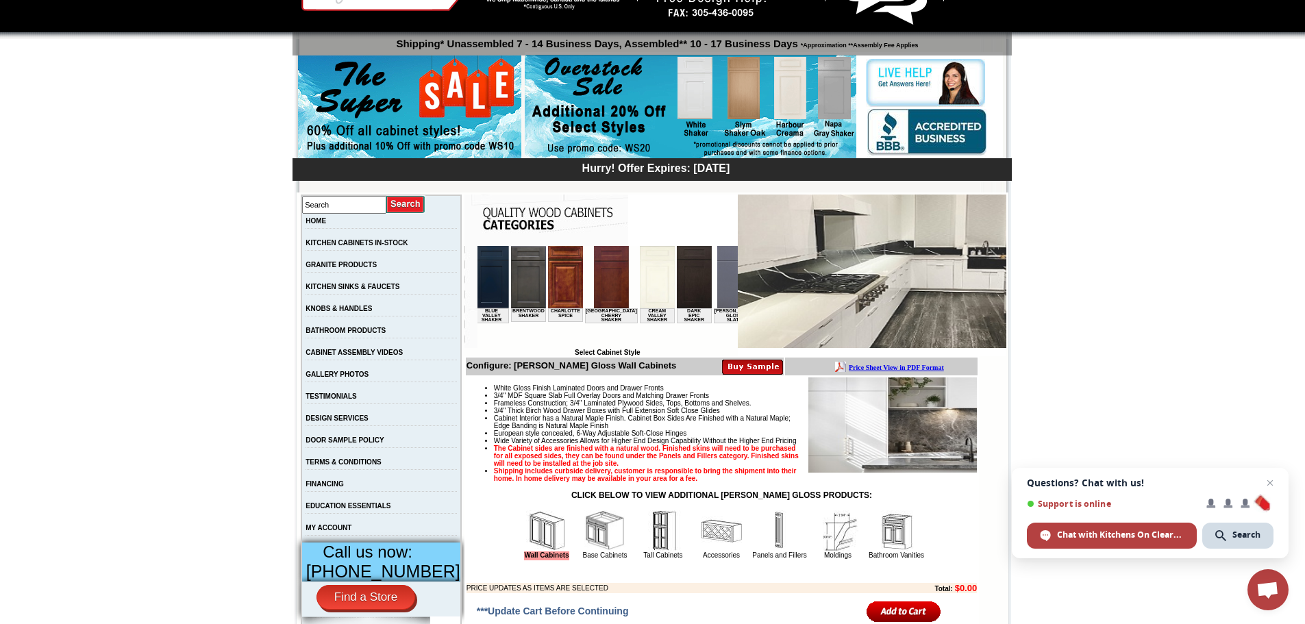
click at [639, 282] on img at bounding box center [656, 277] width 35 height 62
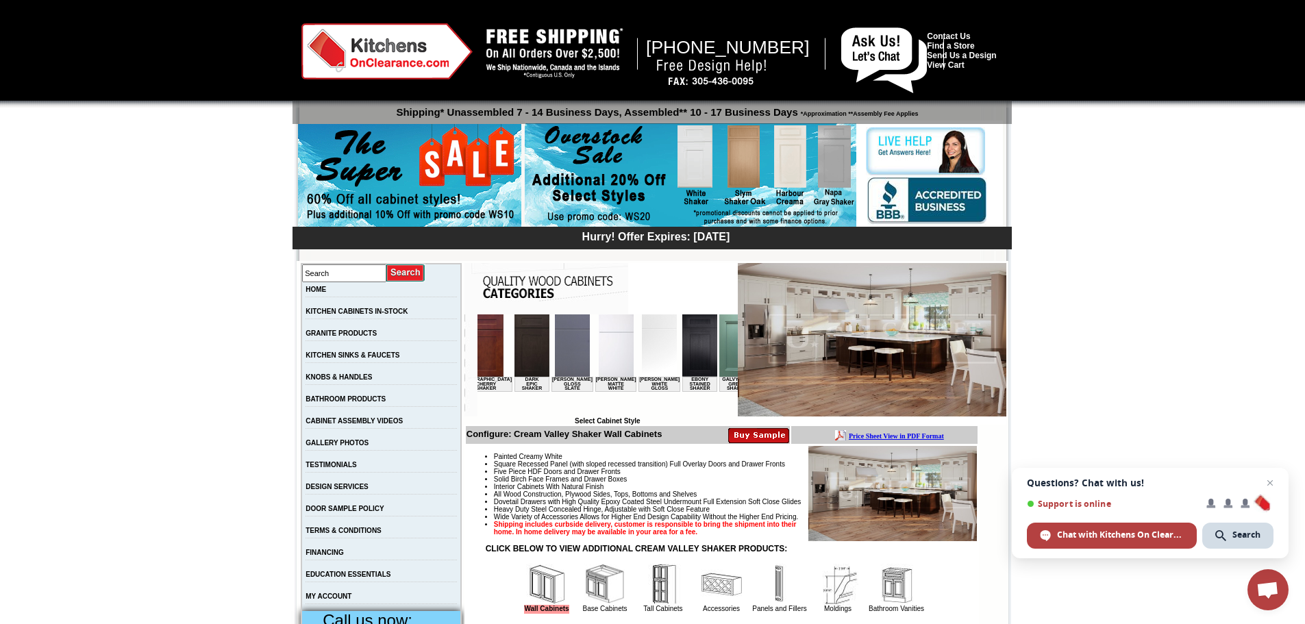
scroll to position [0, 703]
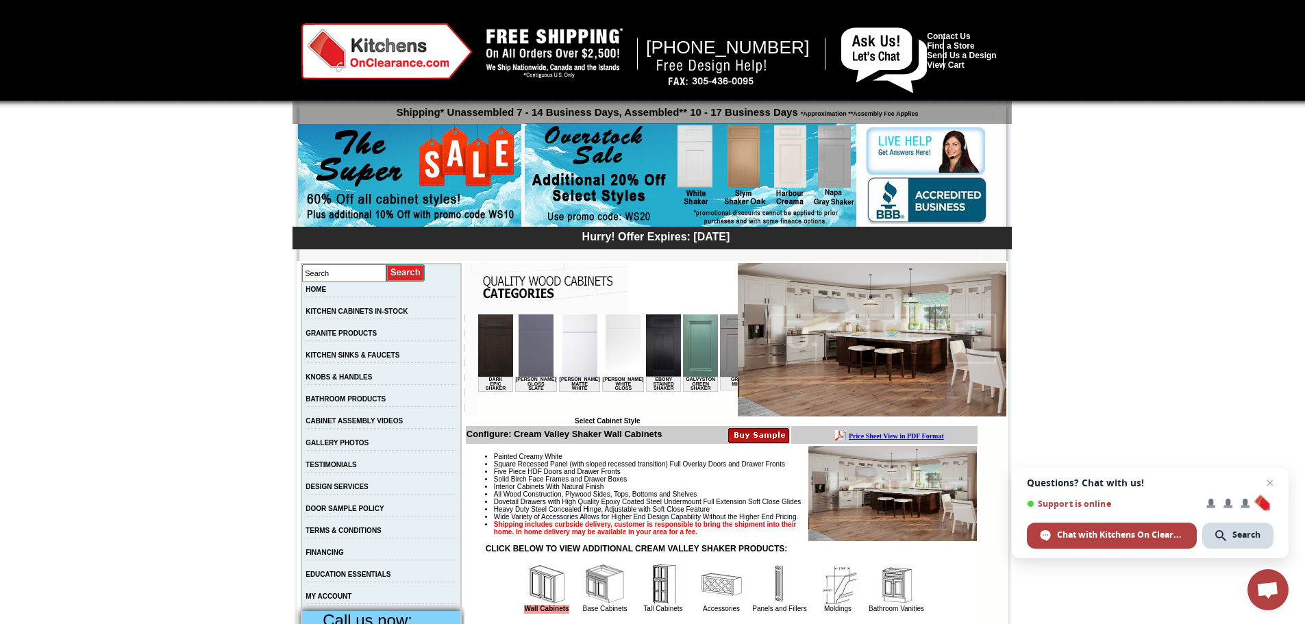
click at [605, 346] on img at bounding box center [622, 345] width 35 height 62
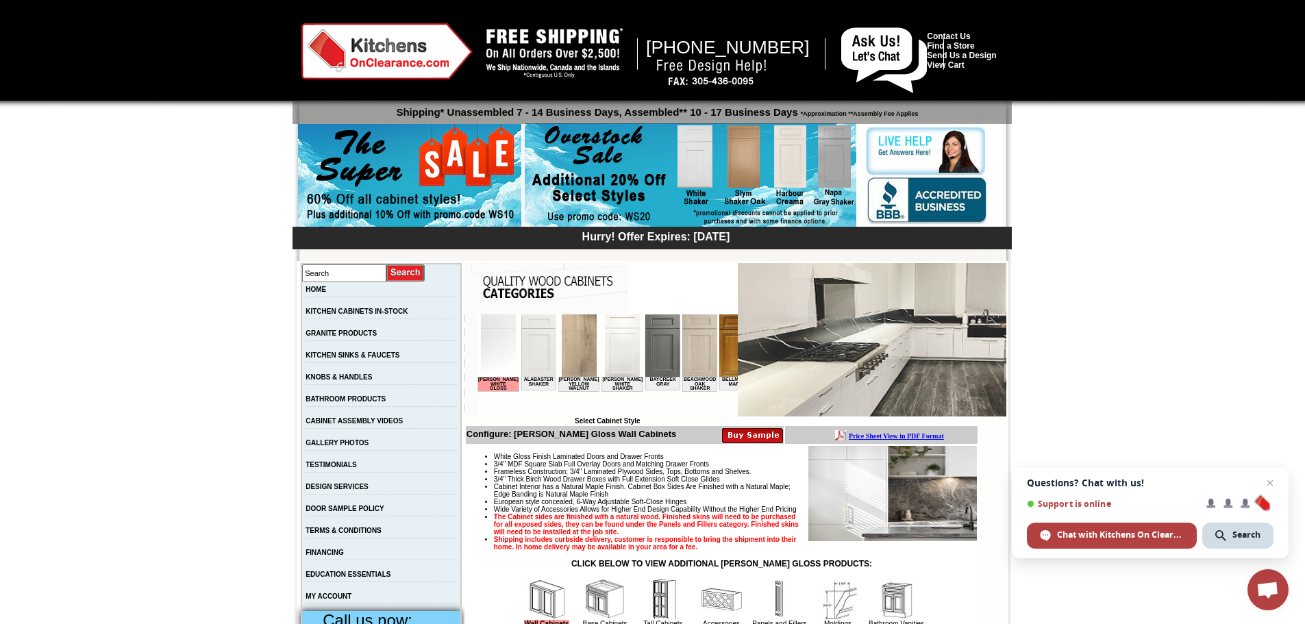
click at [604, 342] on img at bounding box center [621, 345] width 35 height 62
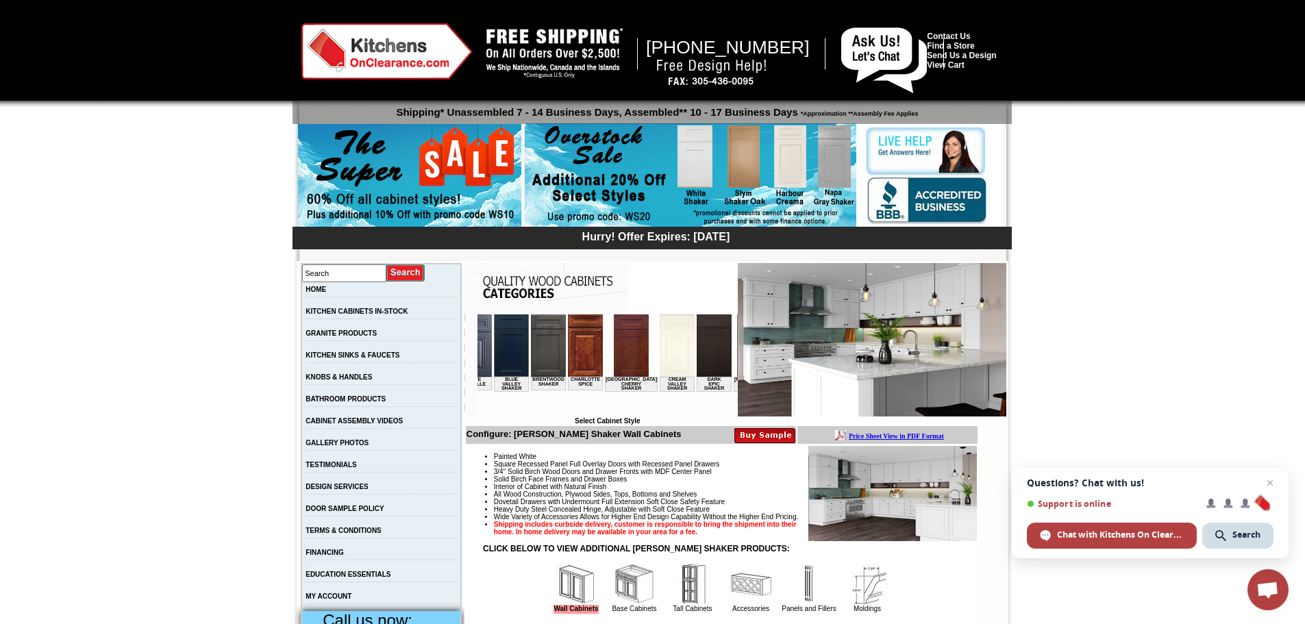
scroll to position [0, 503]
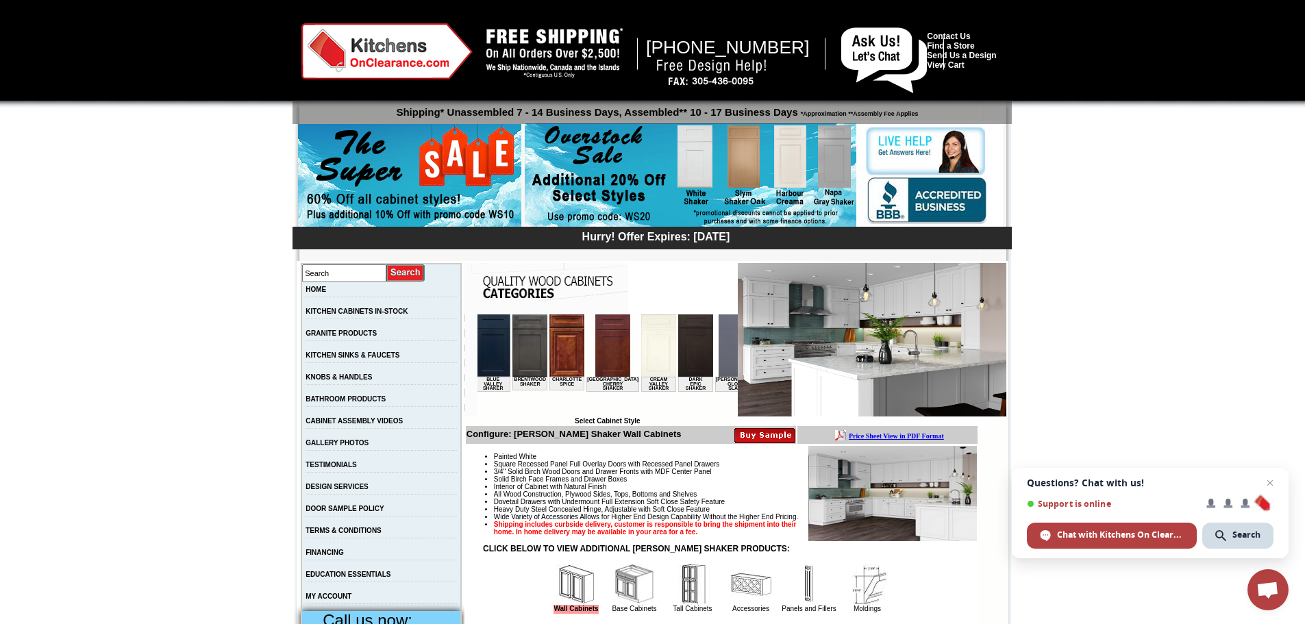
click at [234, 405] on html "Ashton White Shaker Alabaster Shaker Altmann Yellow Walnut Baycreek Gray Beachw…" at bounding box center [104, 365] width 260 height 103
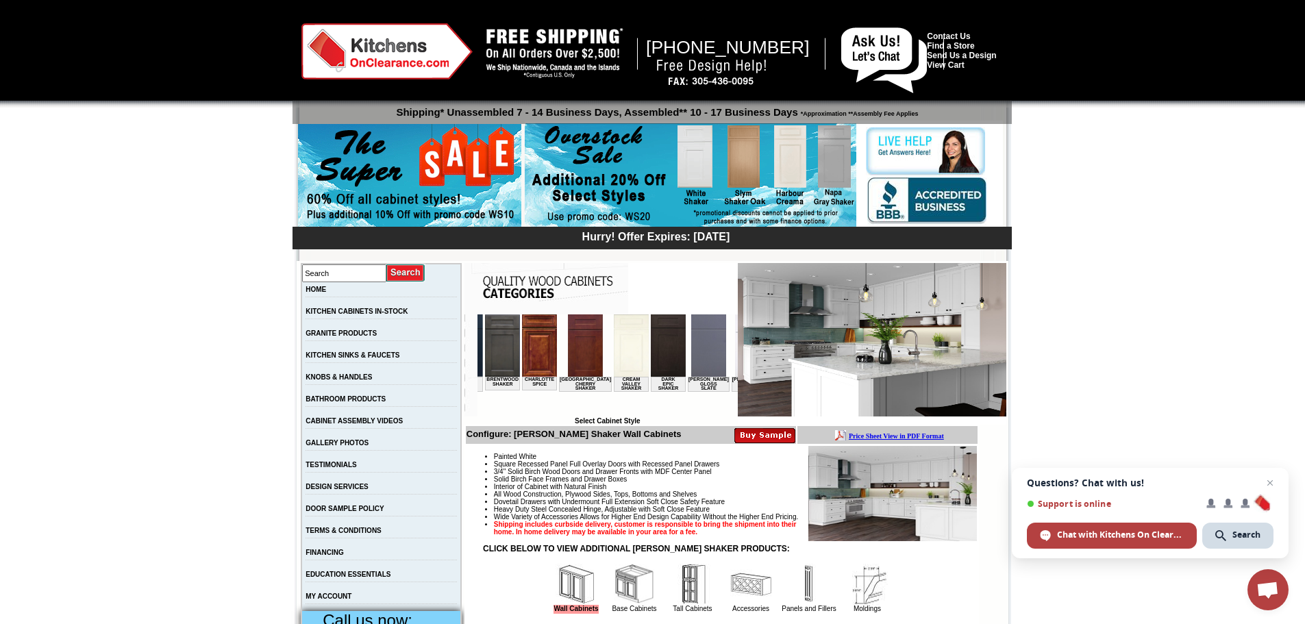
scroll to position [0, 621]
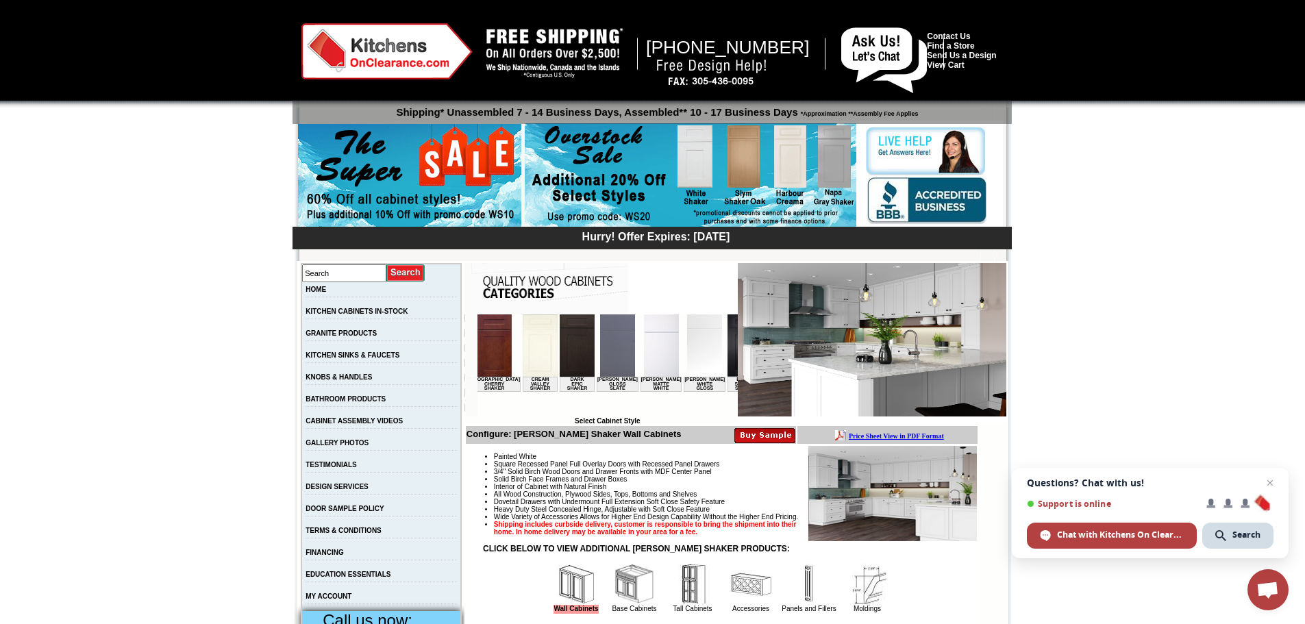
click at [686, 350] on img at bounding box center [703, 345] width 35 height 62
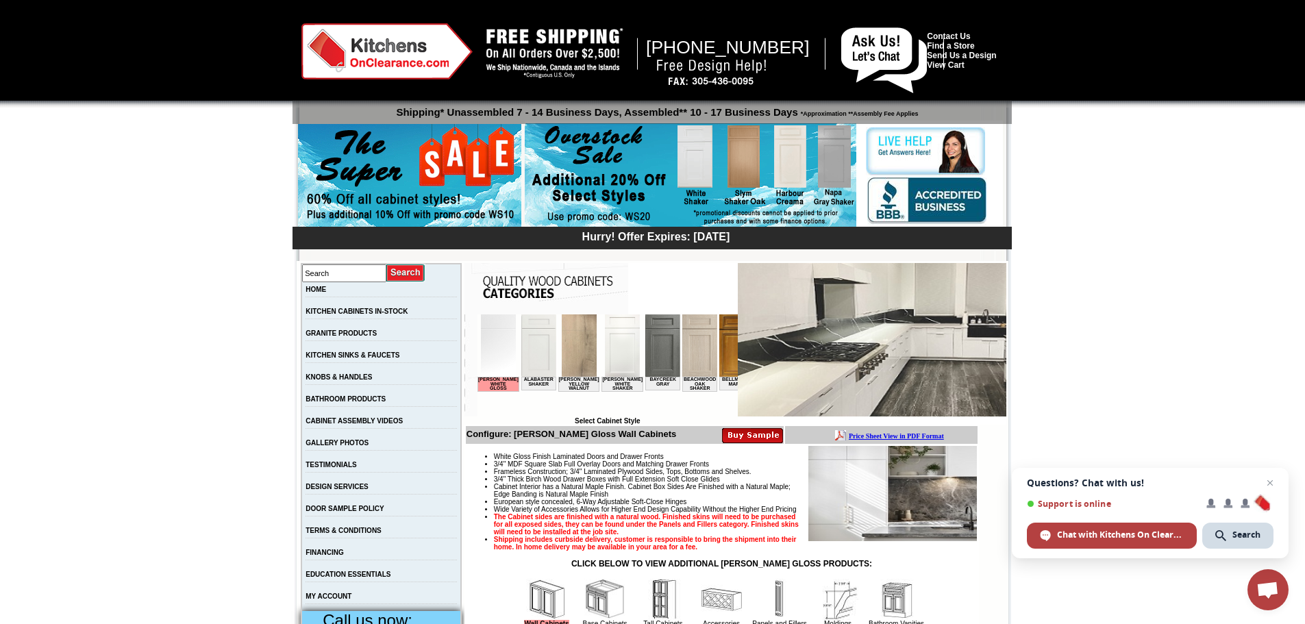
click at [604, 347] on img at bounding box center [621, 345] width 35 height 62
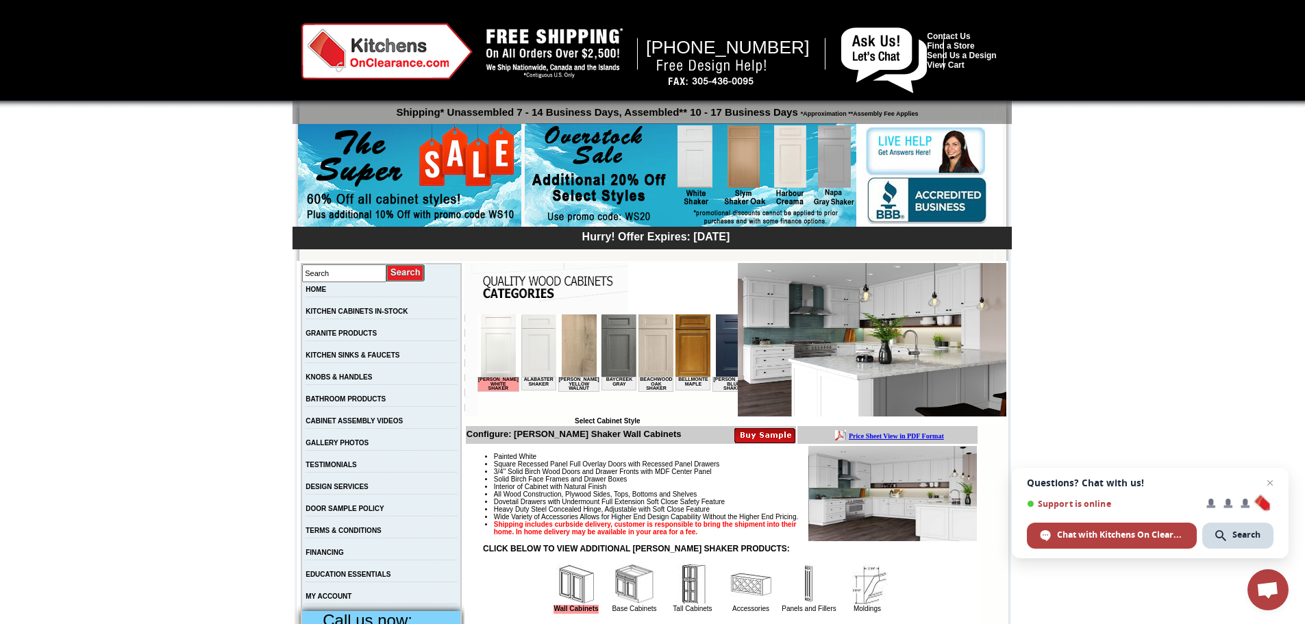
click at [854, 371] on img at bounding box center [872, 339] width 268 height 153
